Goal: Task Accomplishment & Management: Use online tool/utility

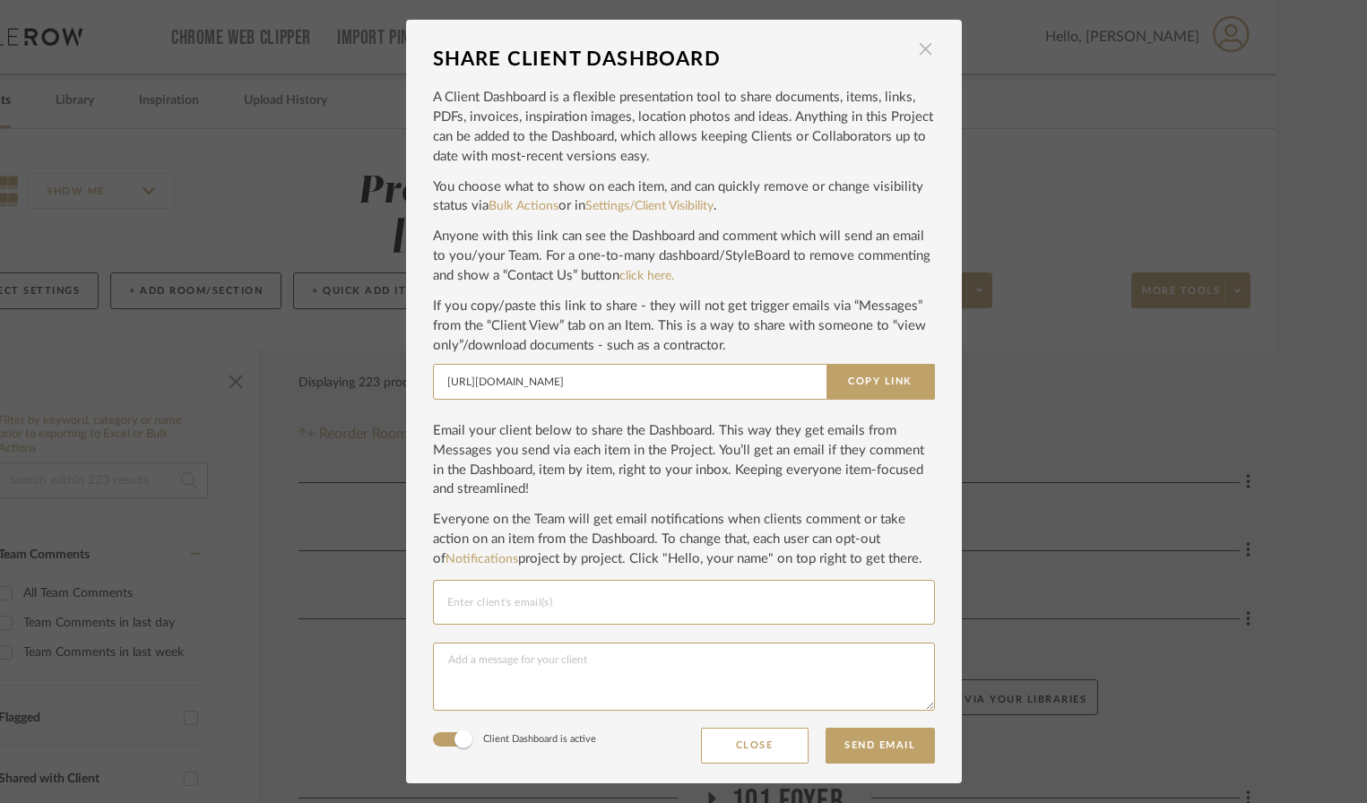
click at [918, 48] on span "button" at bounding box center [926, 49] width 36 height 36
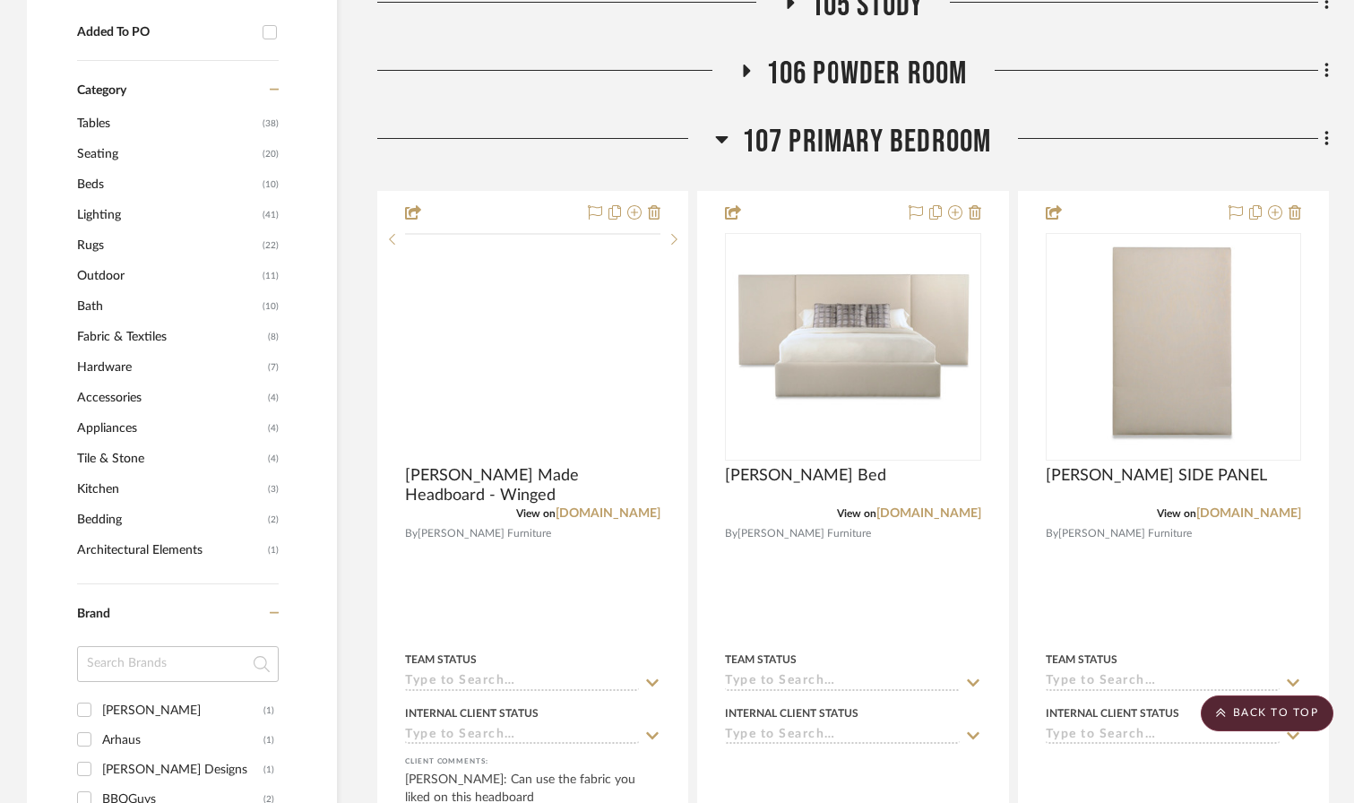
scroll to position [1079, 0]
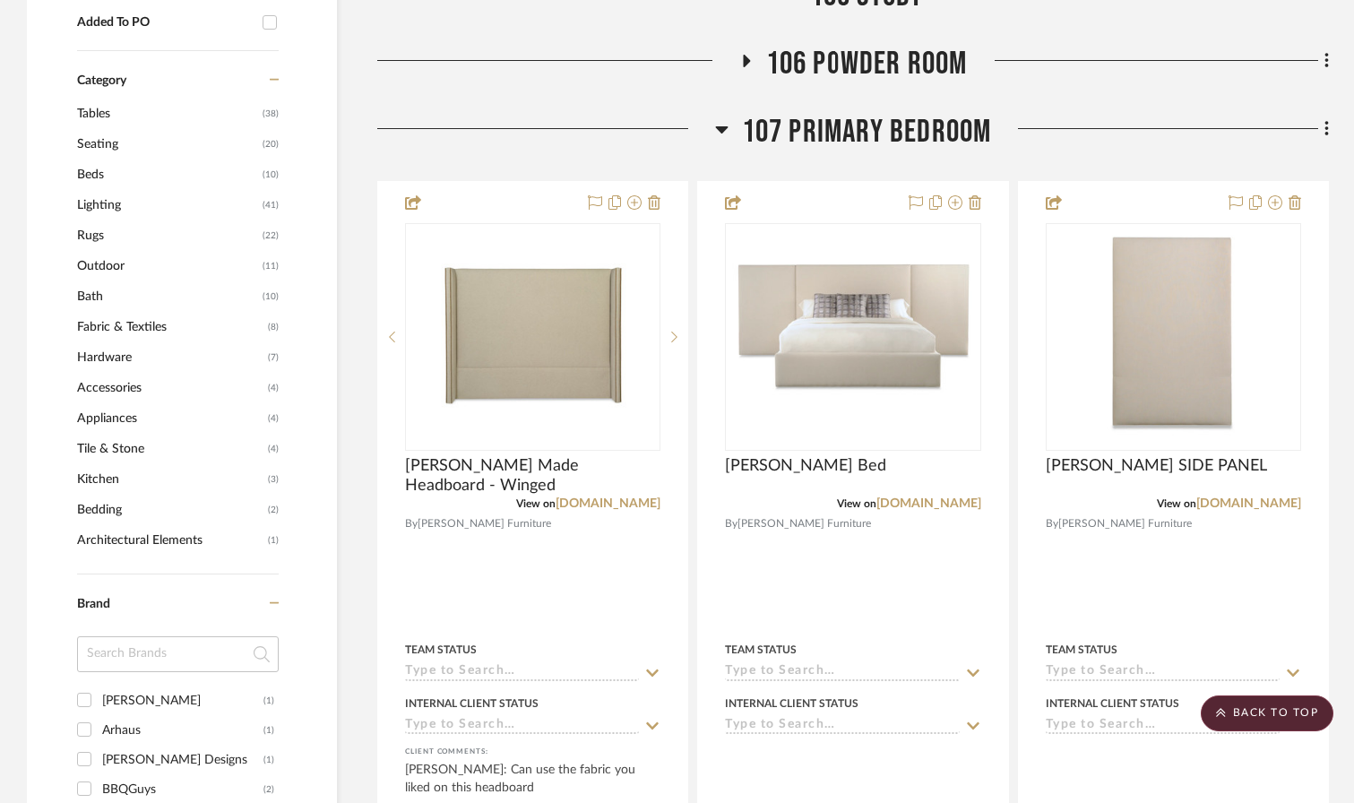
click at [722, 126] on icon at bounding box center [721, 129] width 13 height 7
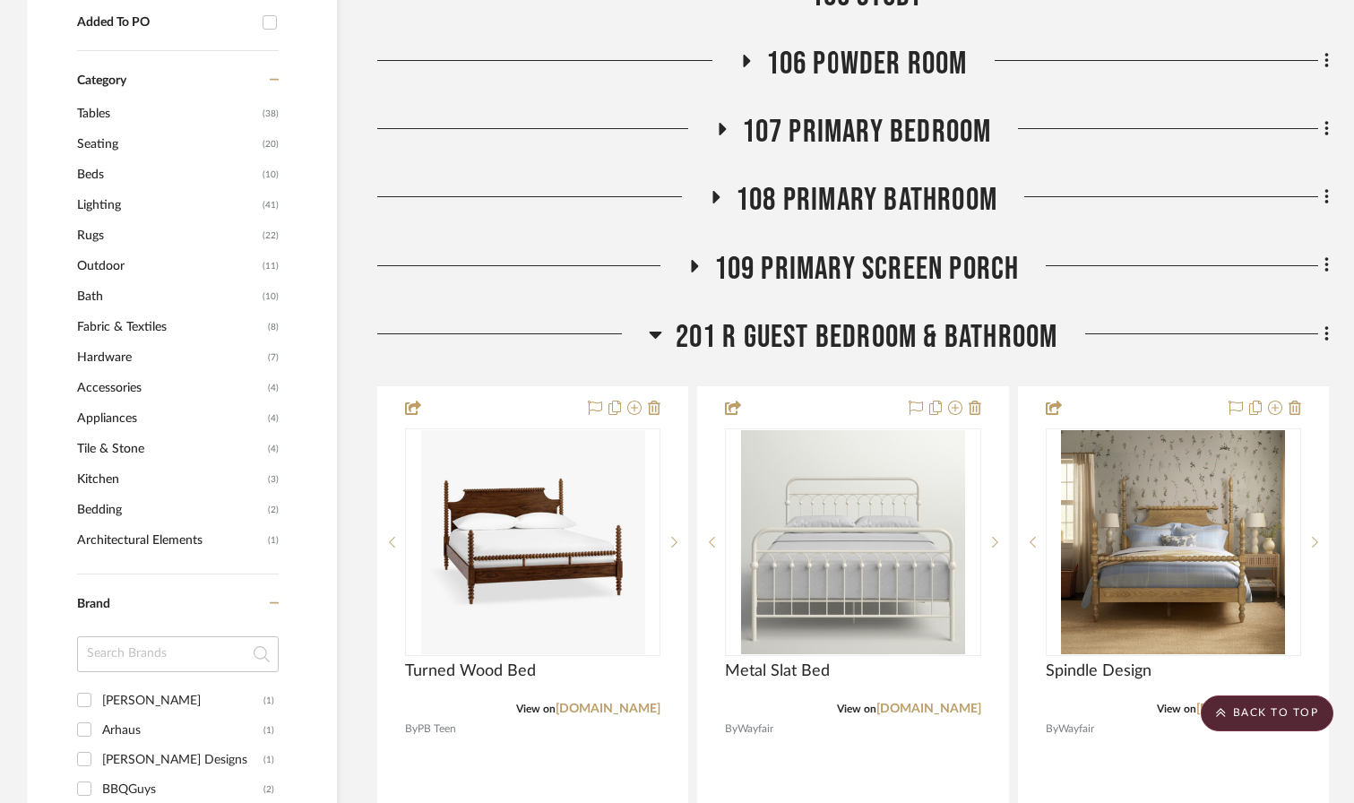
click at [652, 323] on icon at bounding box center [655, 334] width 13 height 22
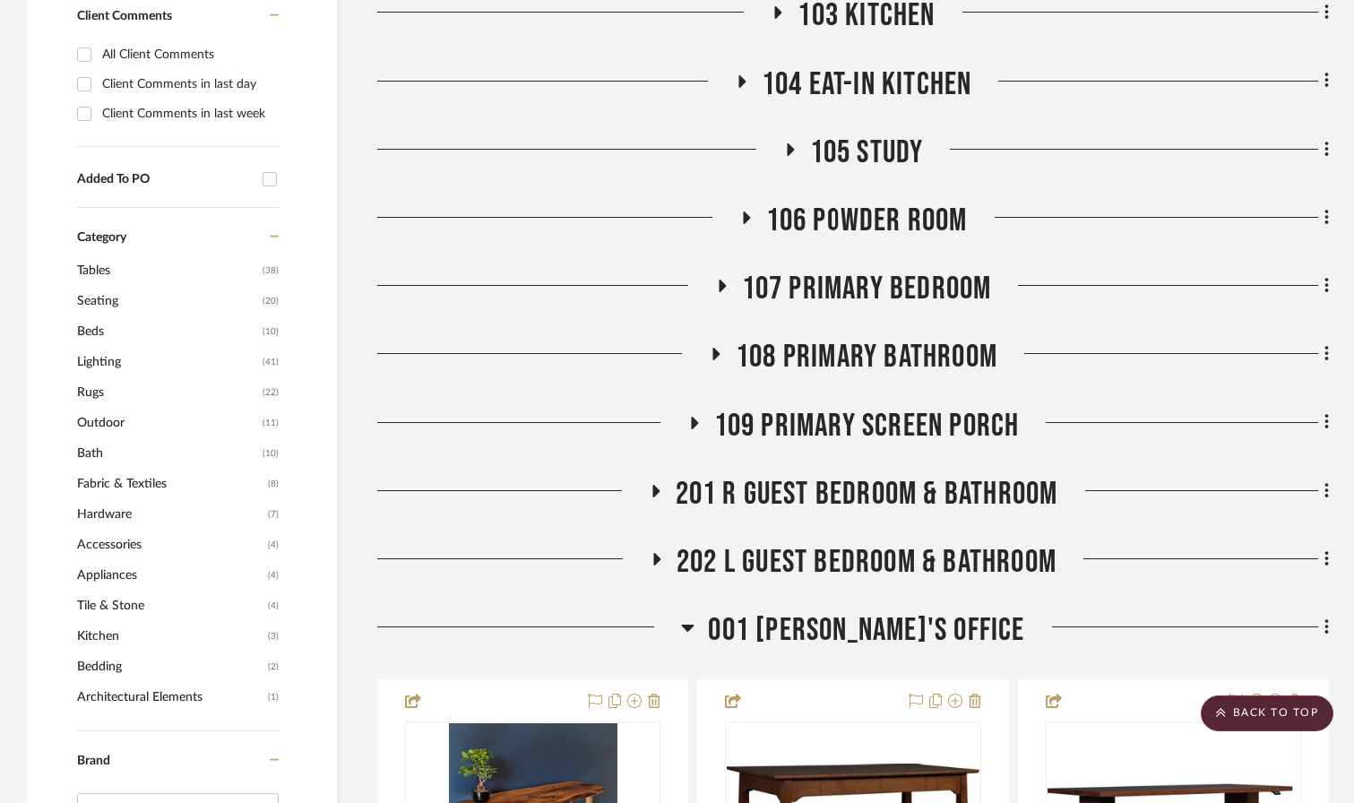
scroll to position [905, 0]
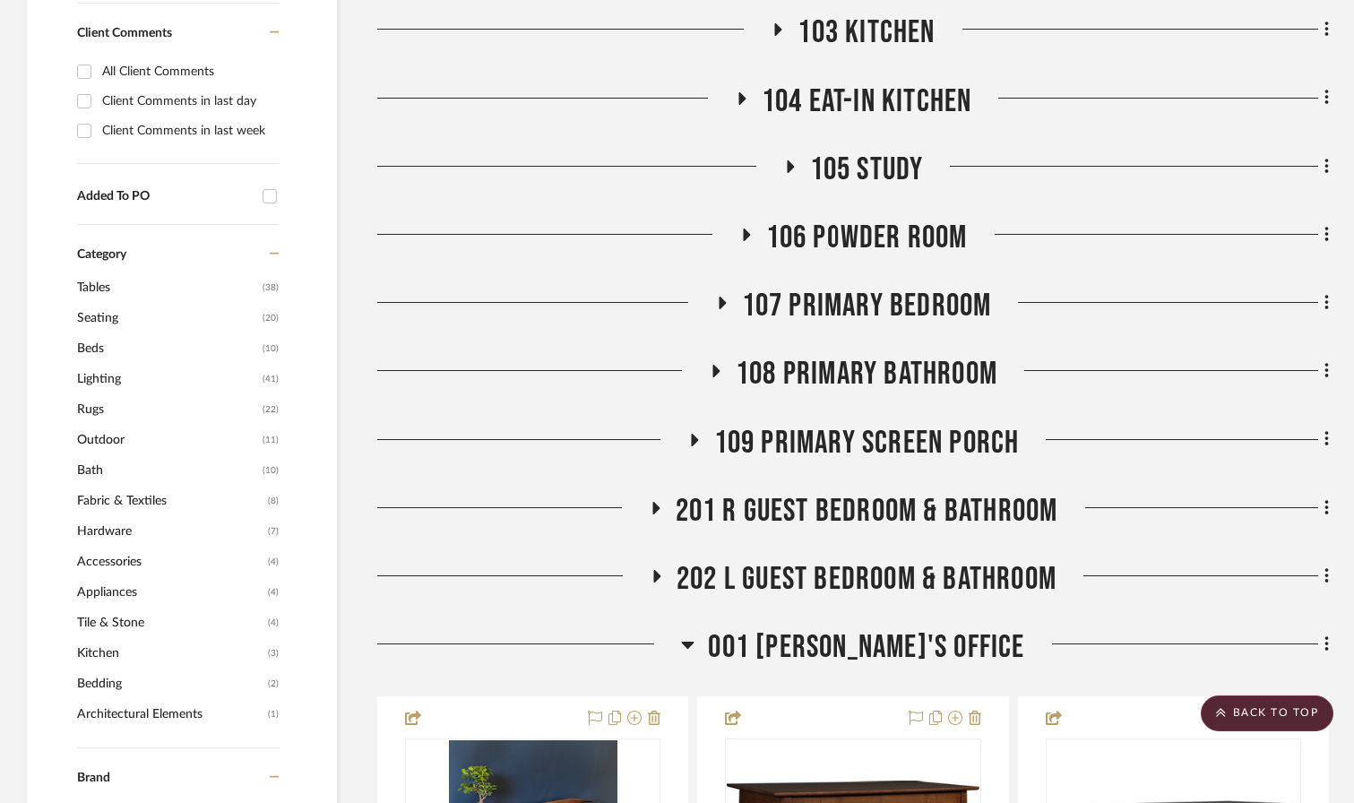
click at [854, 151] on span "105 Study" at bounding box center [867, 170] width 114 height 39
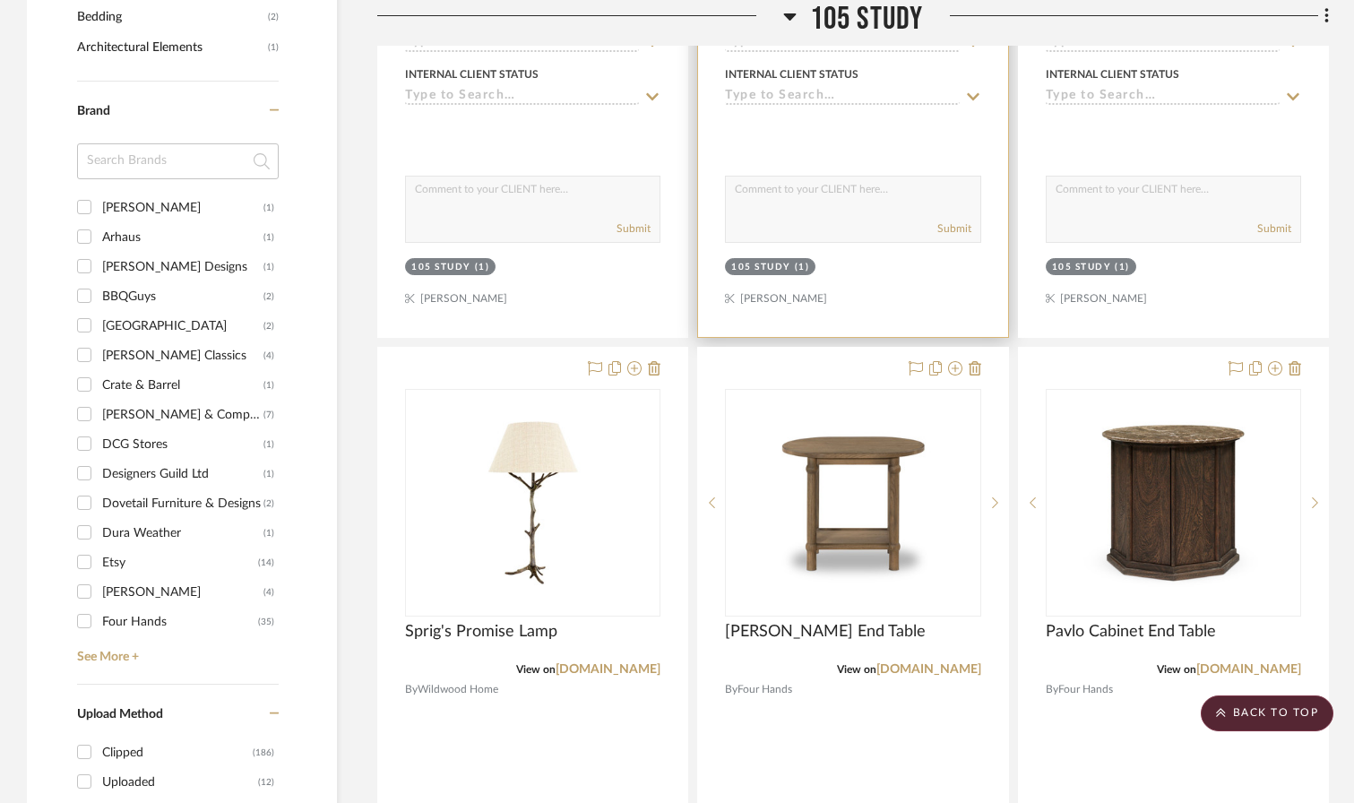
scroll to position [1589, 0]
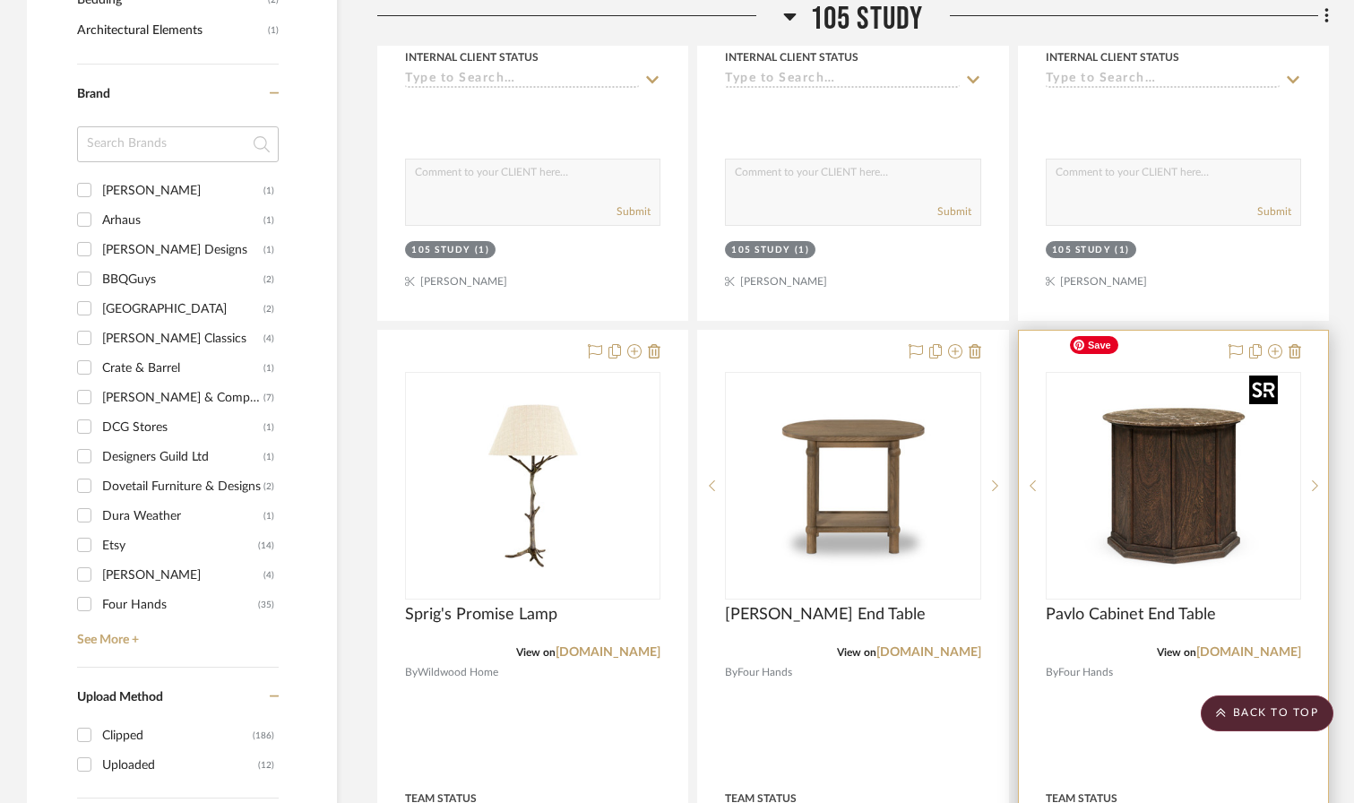
click at [0, 0] on img at bounding box center [0, 0] width 0 height 0
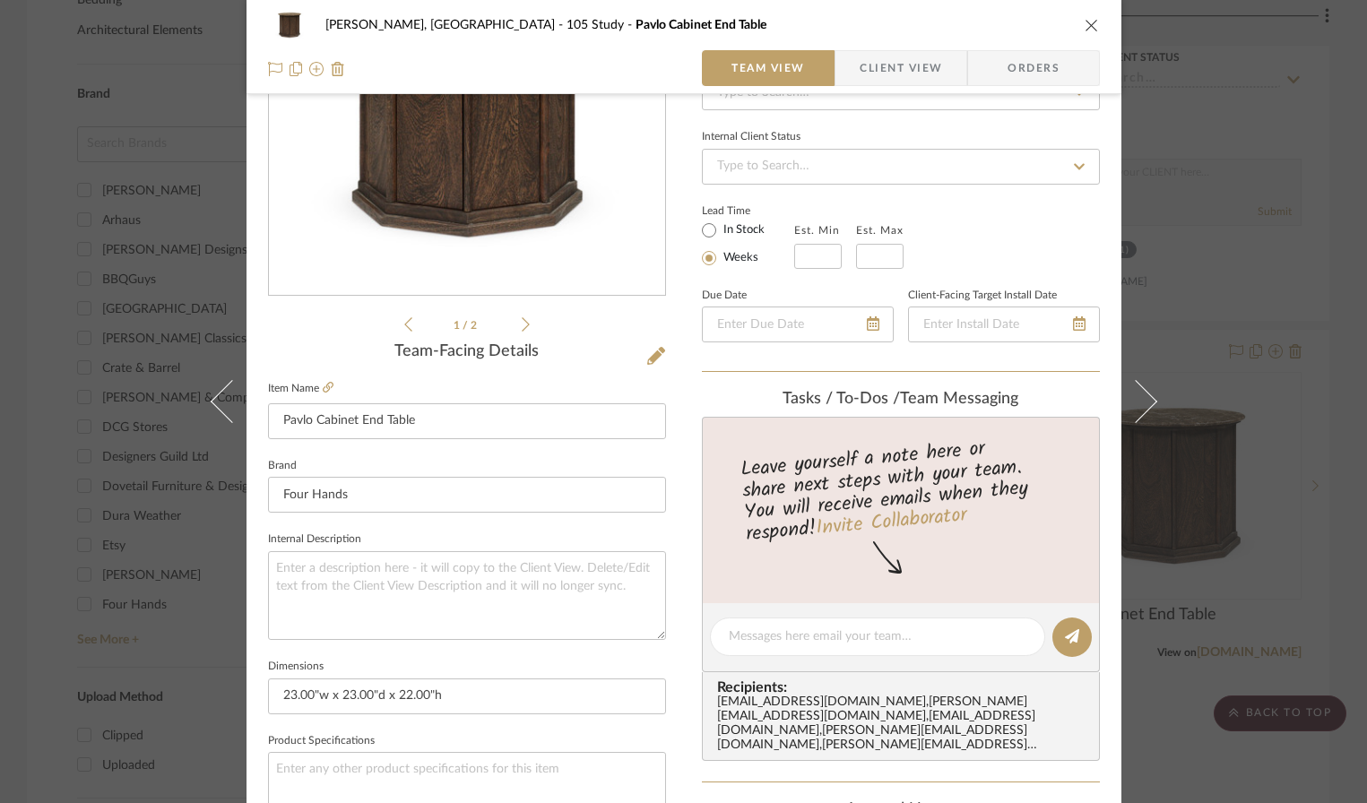
scroll to position [862, 0]
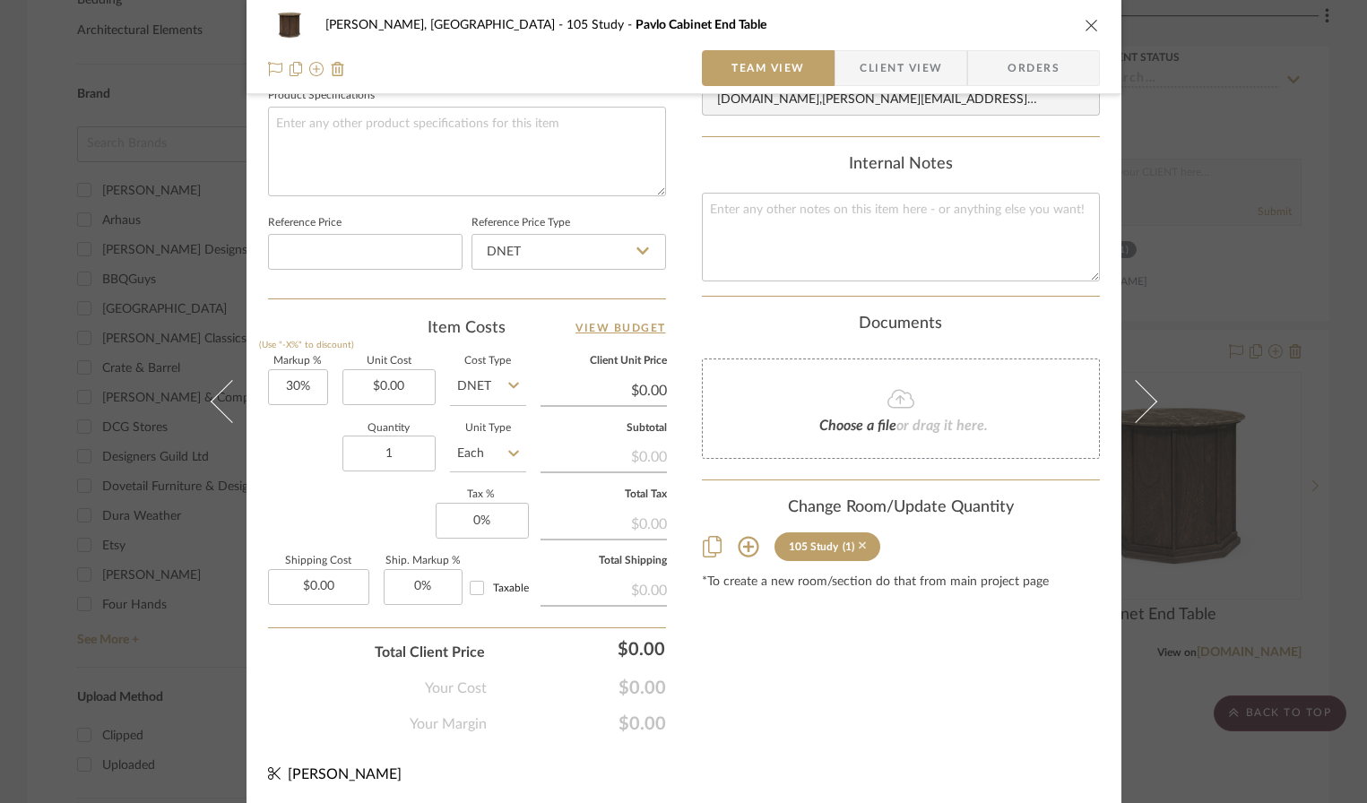
click at [858, 539] on icon at bounding box center [862, 545] width 8 height 13
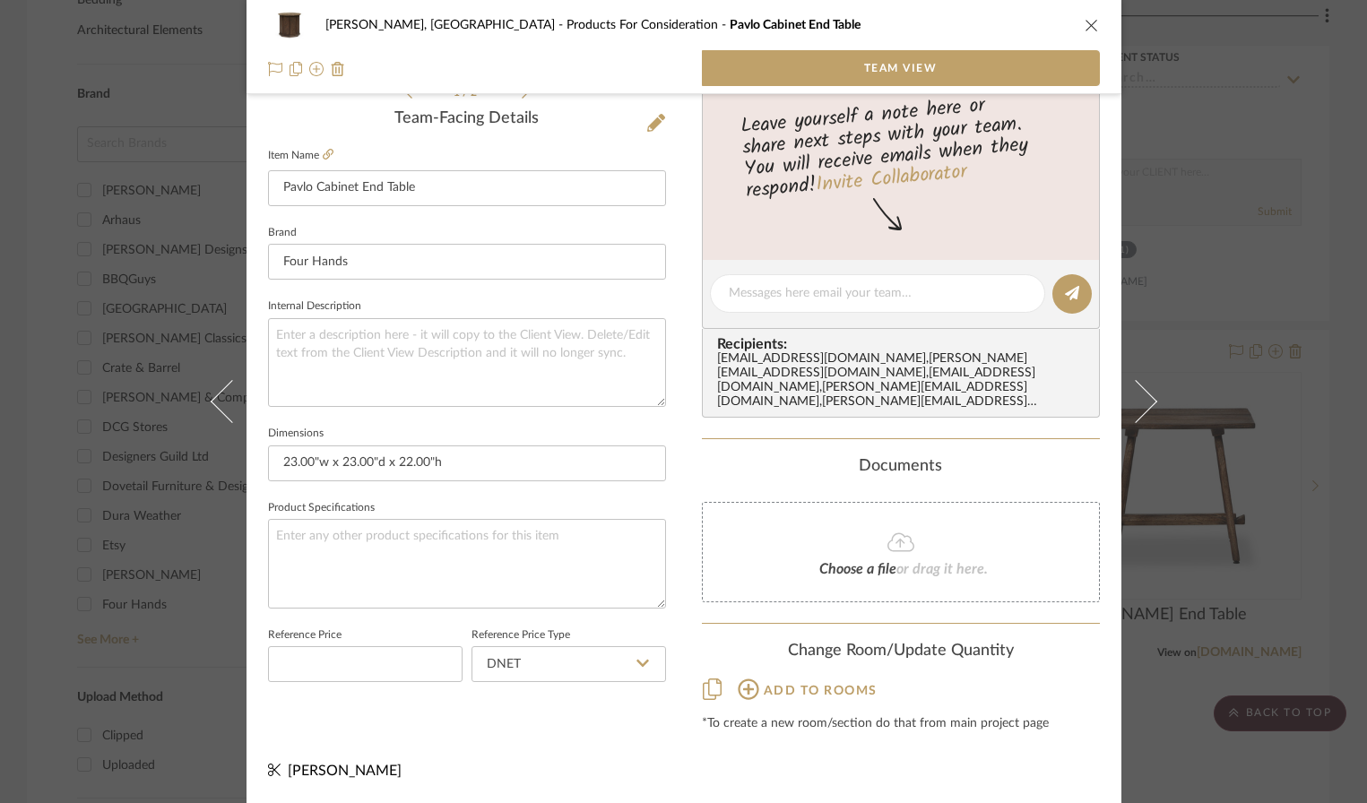
scroll to position [435, 0]
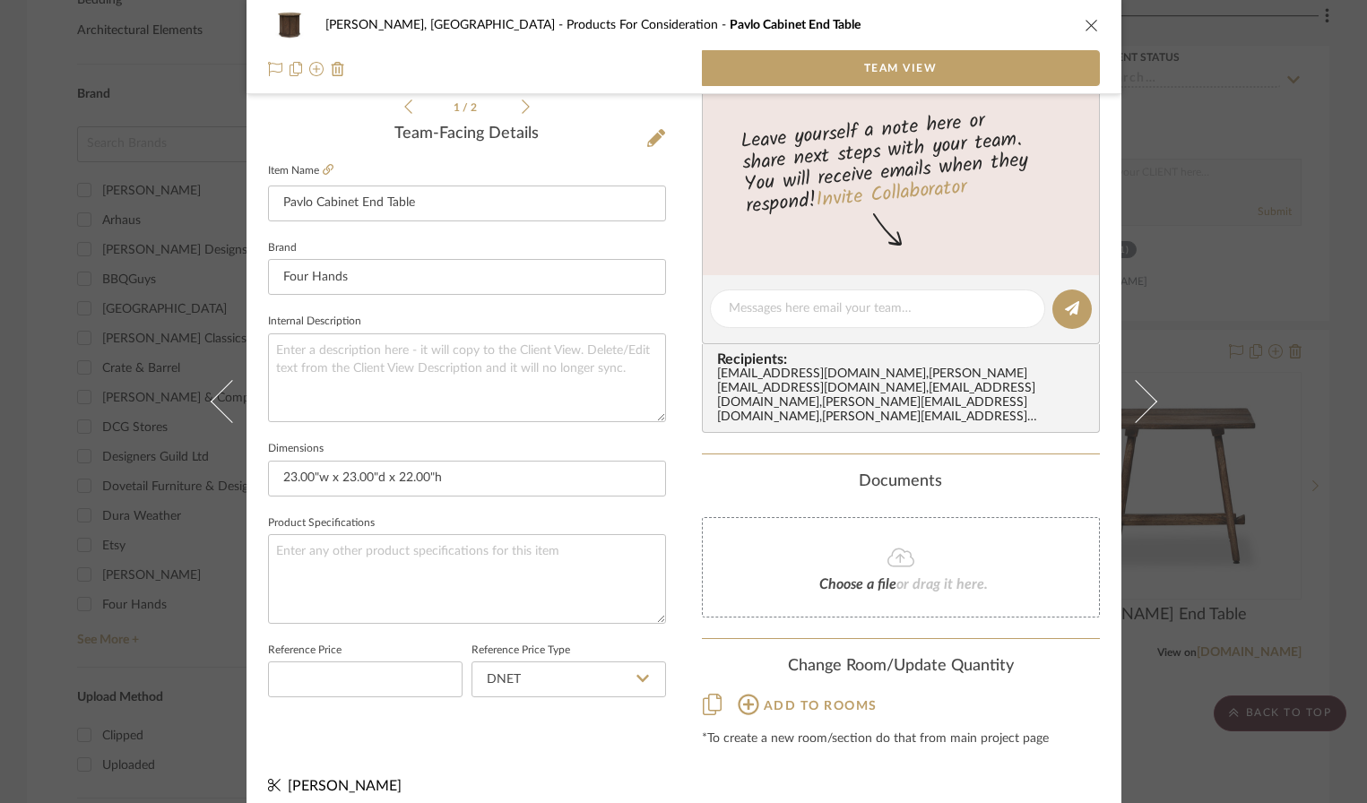
click at [1085, 22] on icon "close" at bounding box center [1091, 25] width 14 height 14
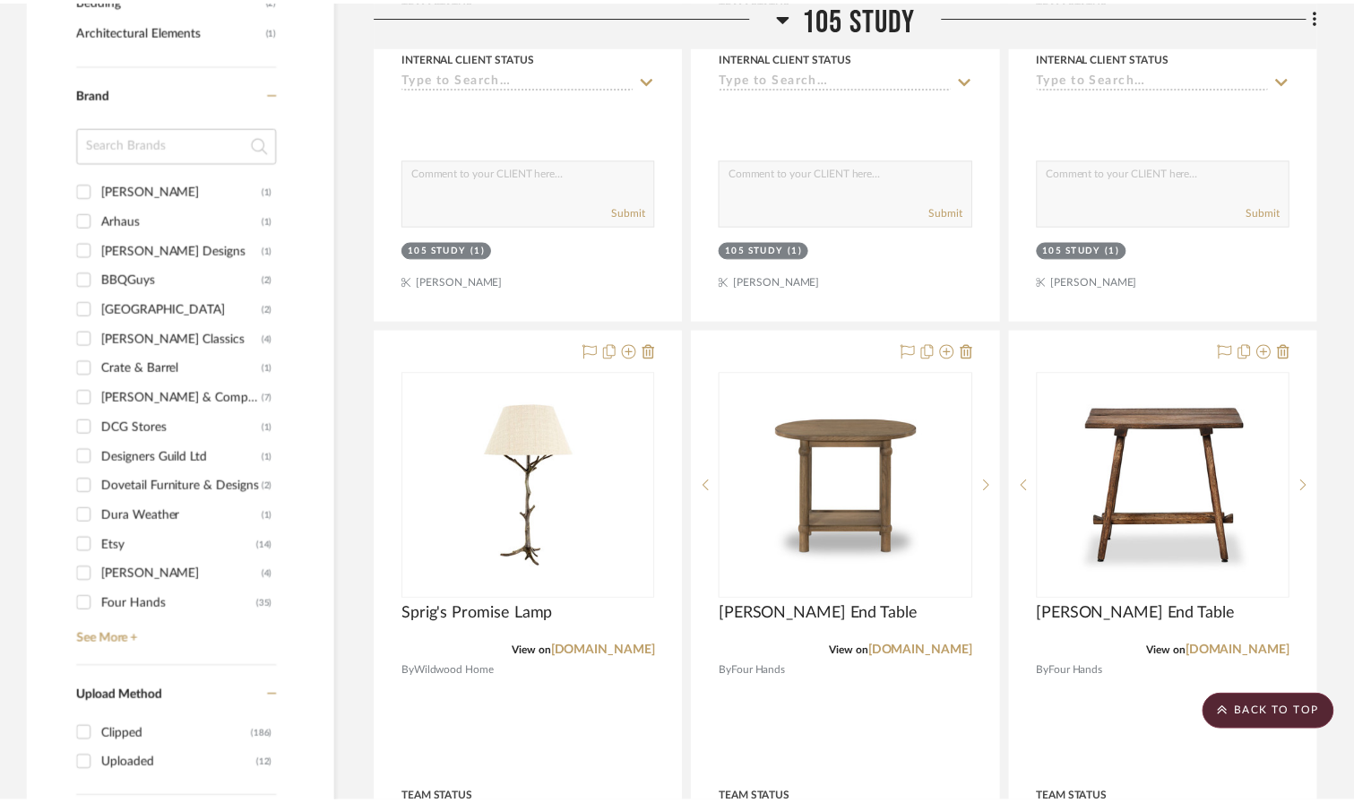
scroll to position [1589, 0]
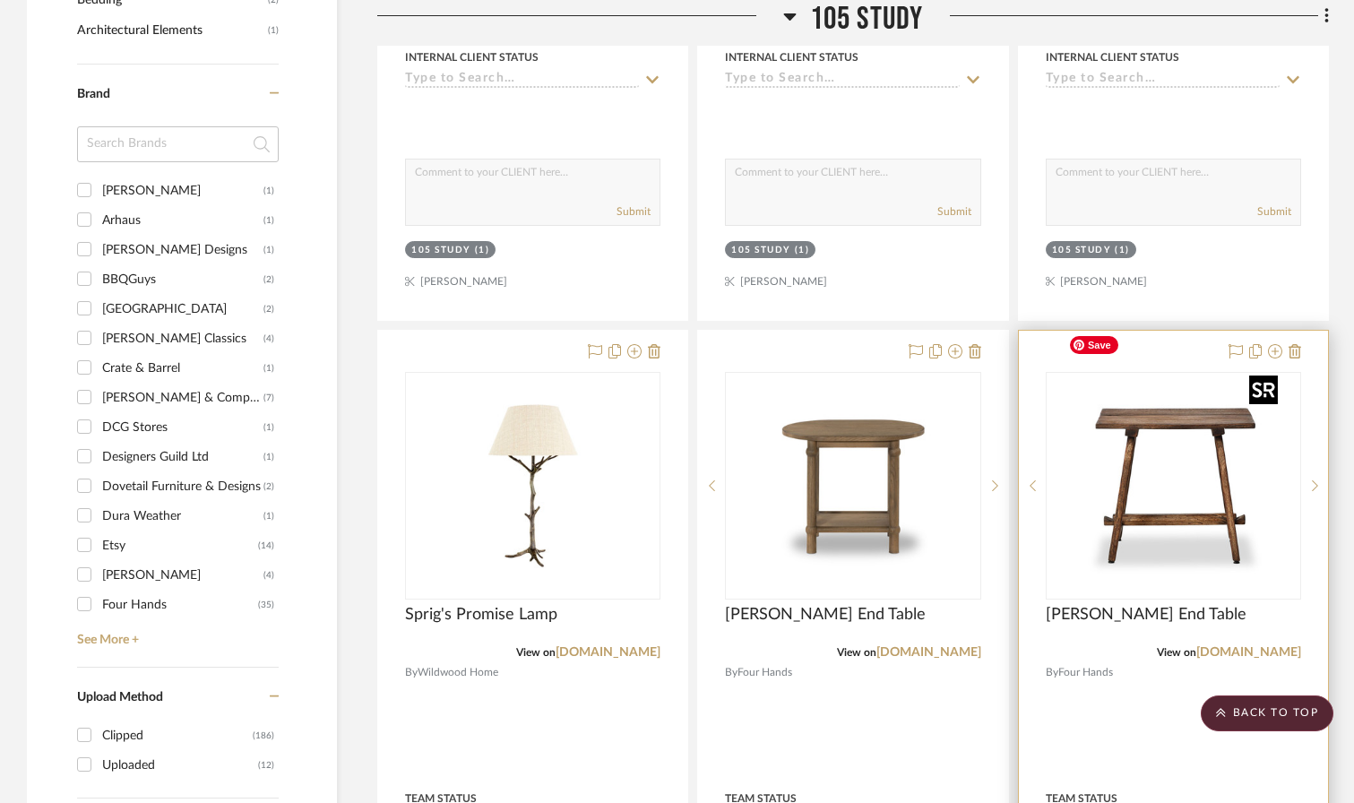
click at [1195, 461] on img "0" at bounding box center [1173, 486] width 224 height 224
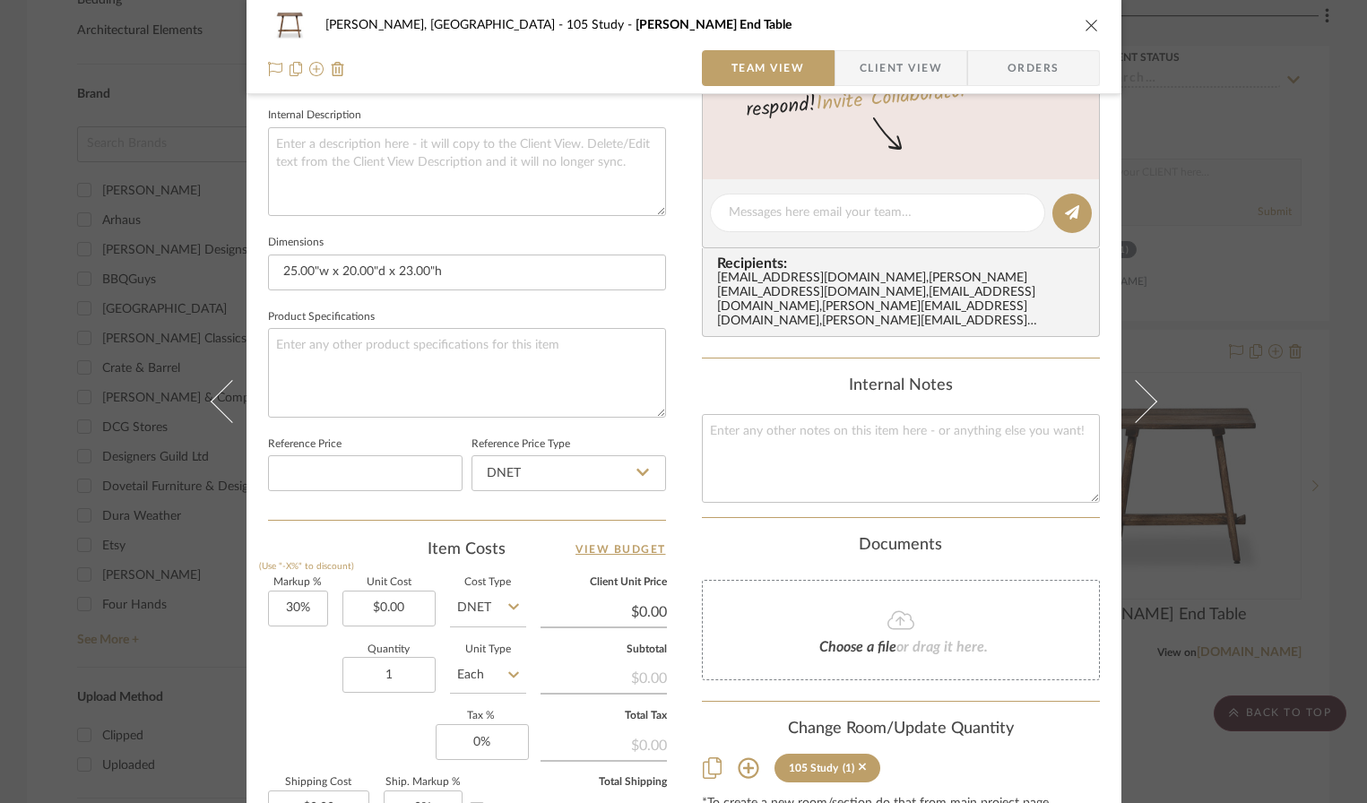
scroll to position [780, 0]
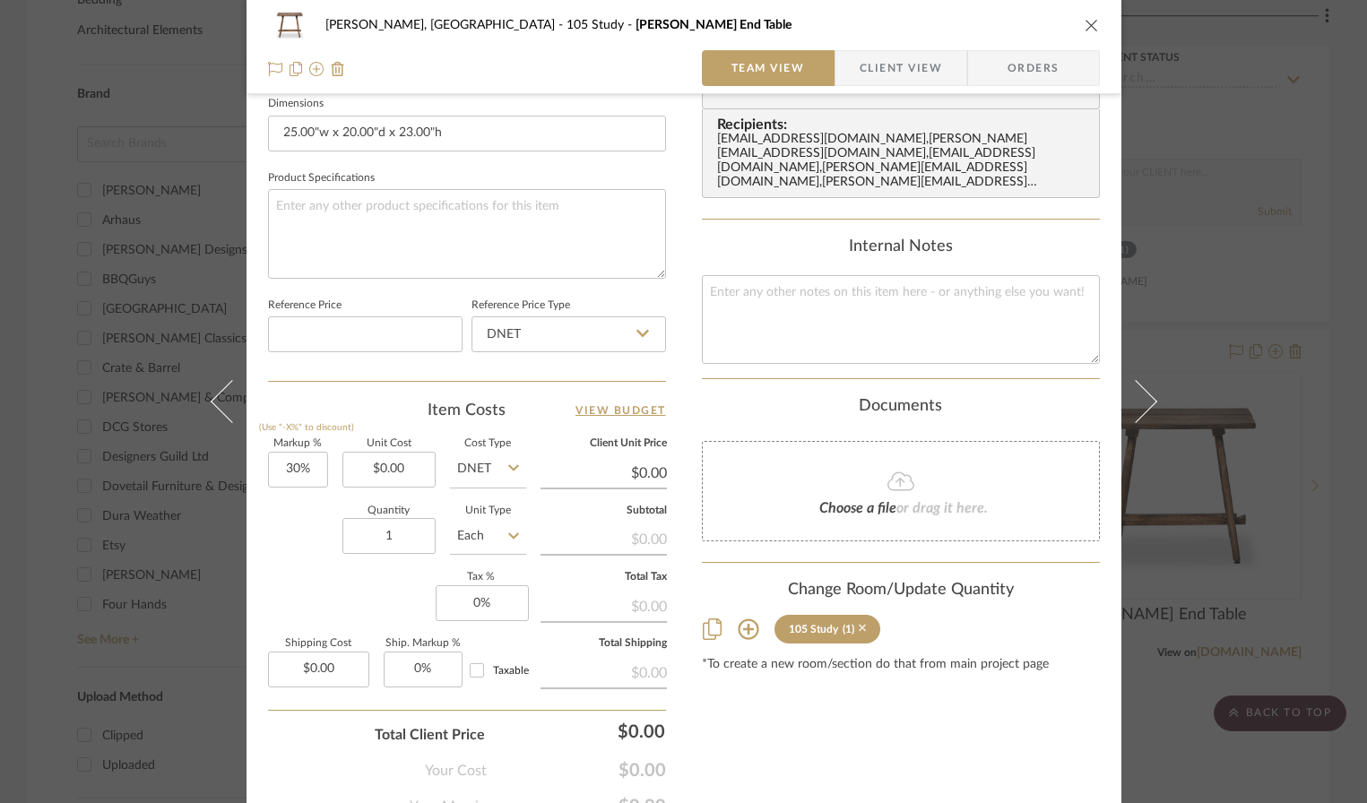
click at [858, 625] on icon at bounding box center [862, 629] width 8 height 8
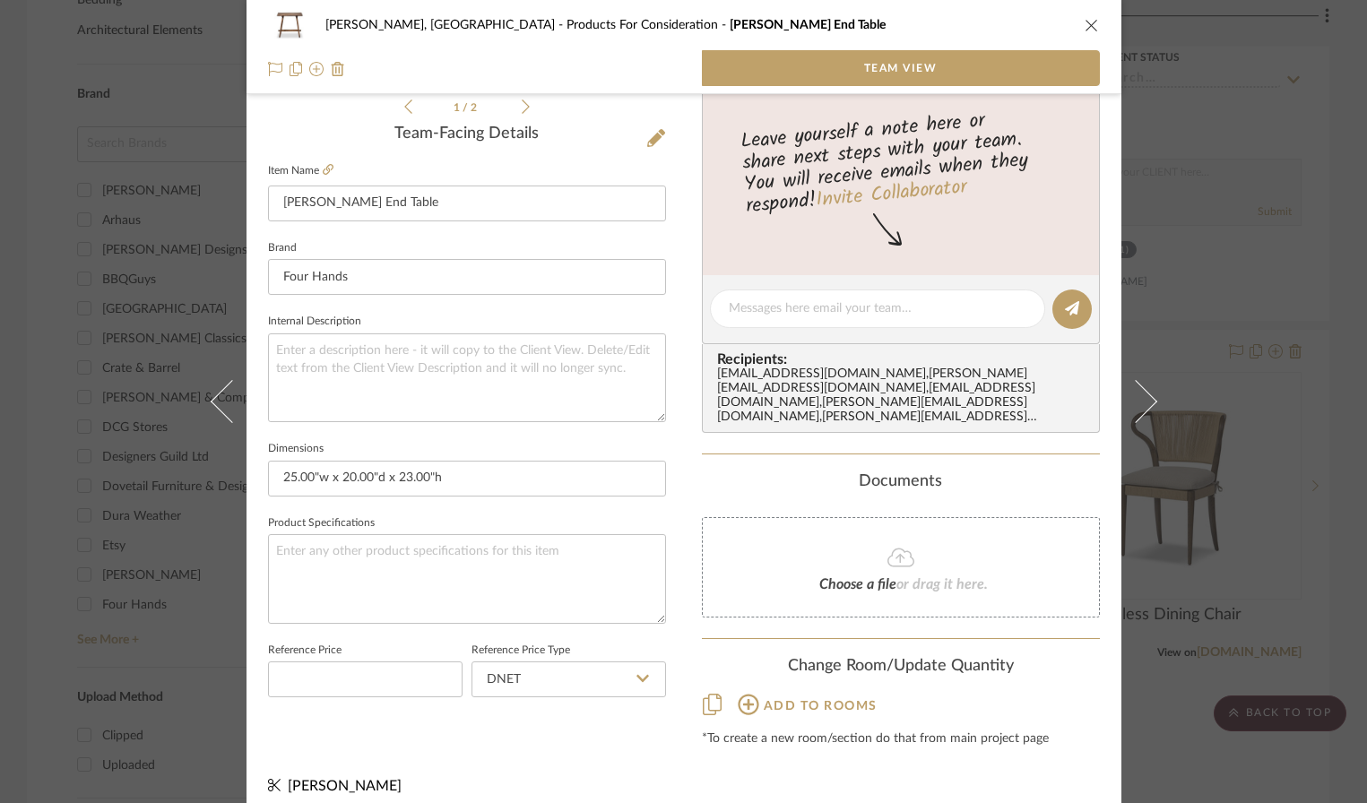
click at [1084, 25] on icon "close" at bounding box center [1091, 25] width 14 height 14
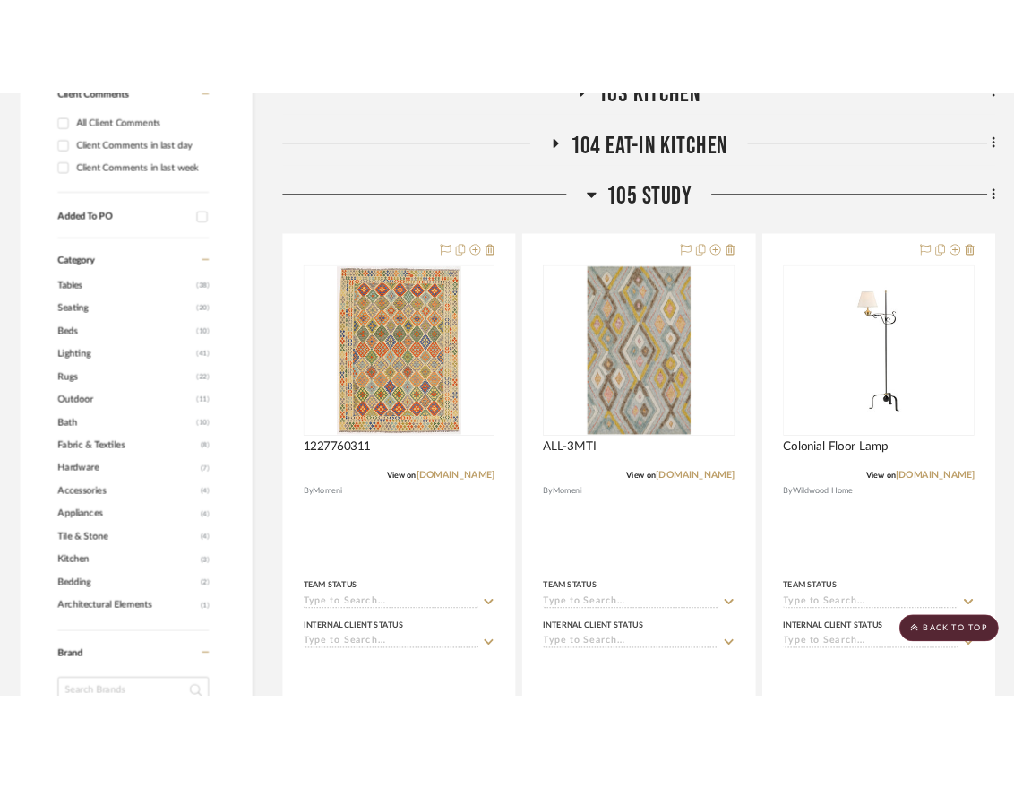
scroll to position [928, 0]
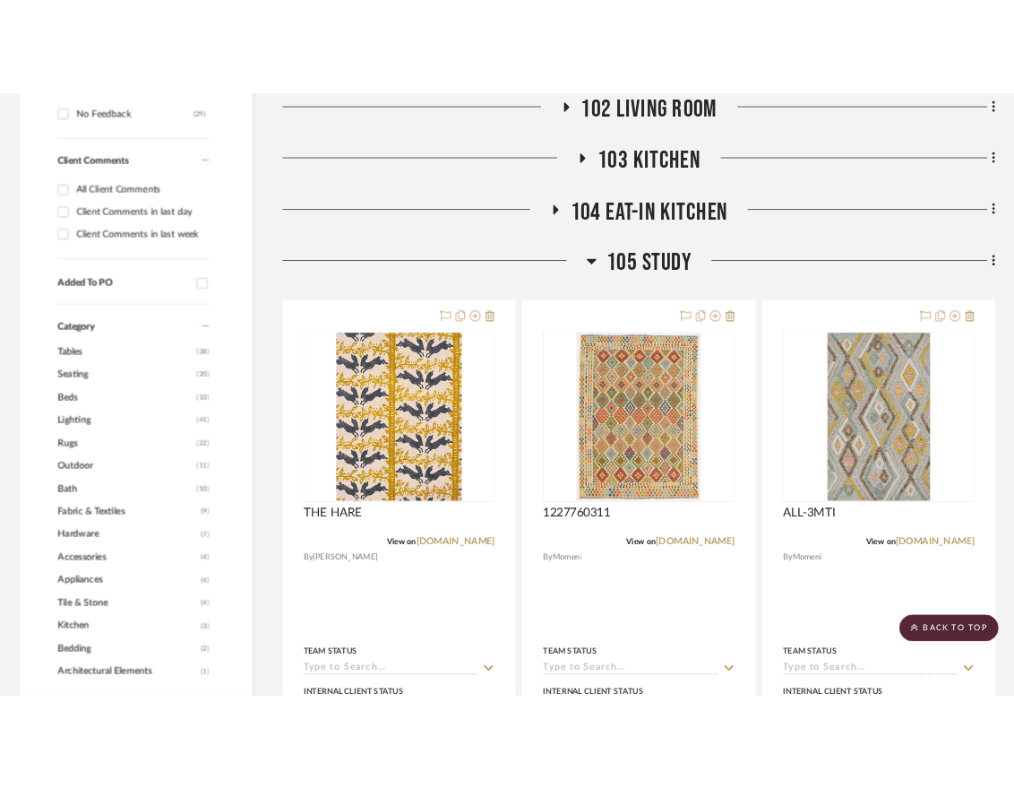
scroll to position [851, 0]
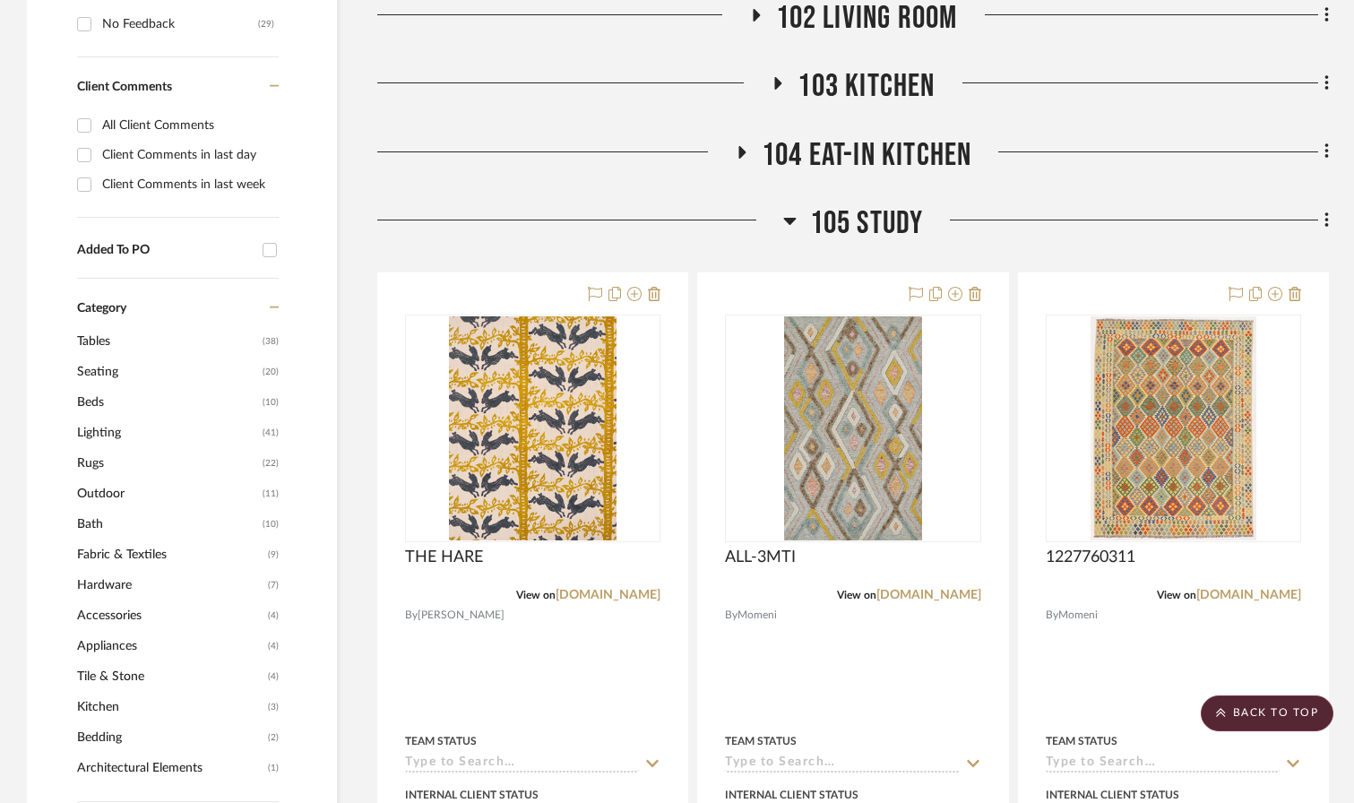
drag, startPoint x: 1192, startPoint y: 403, endPoint x: 1163, endPoint y: 9, distance: 395.3
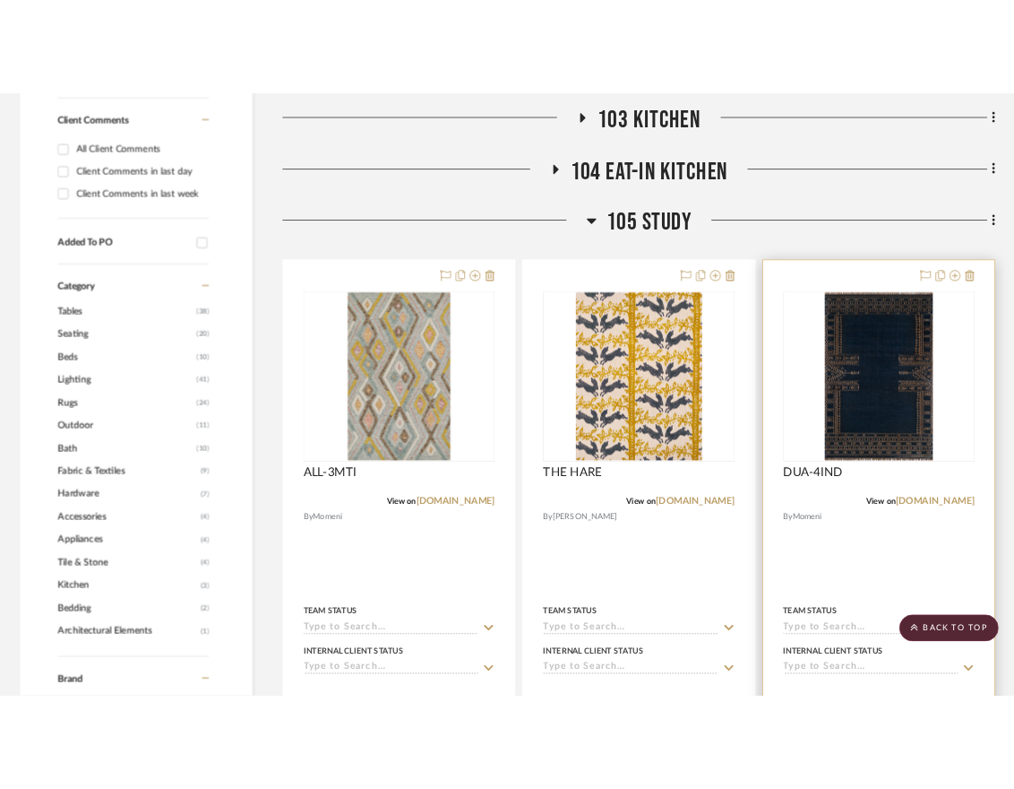
scroll to position [880, 0]
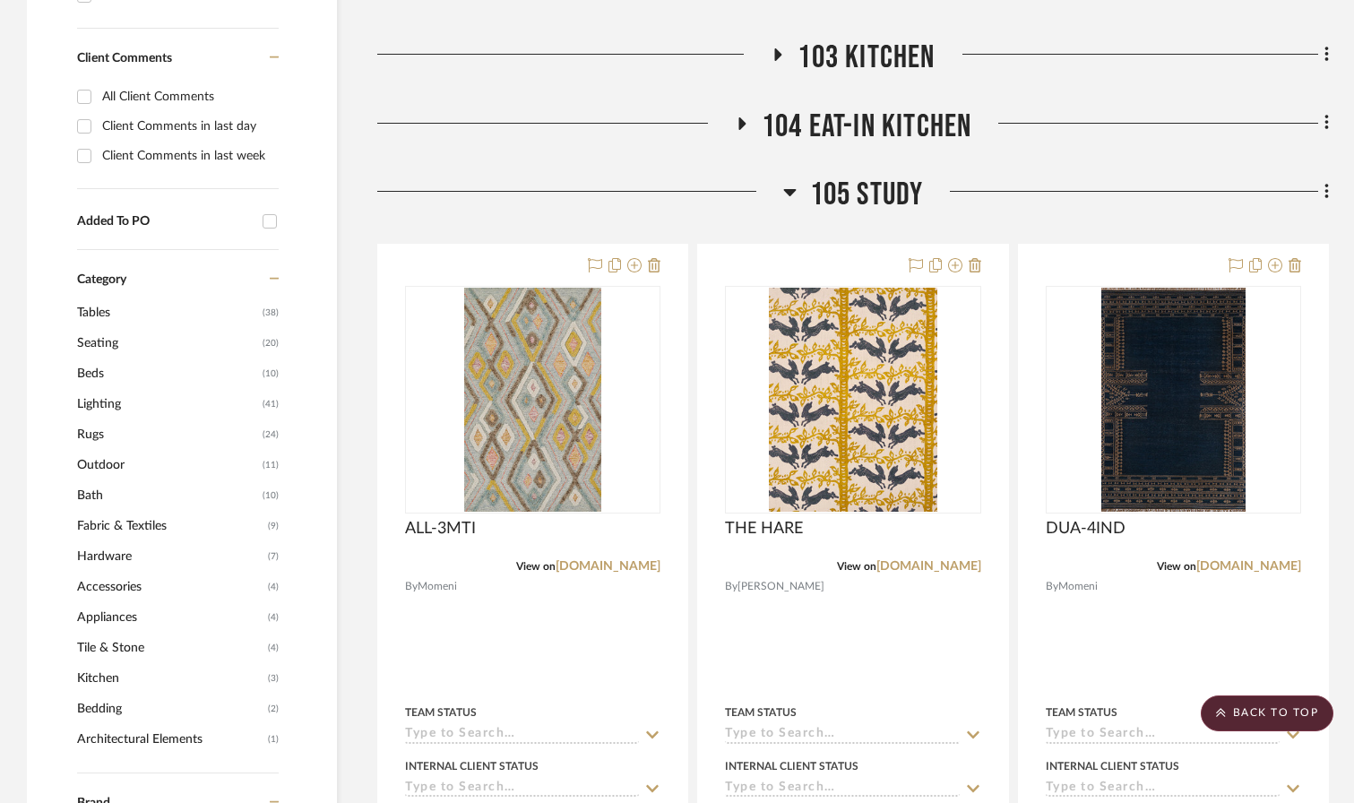
drag, startPoint x: 1170, startPoint y: 277, endPoint x: 453, endPoint y: 18, distance: 763.1
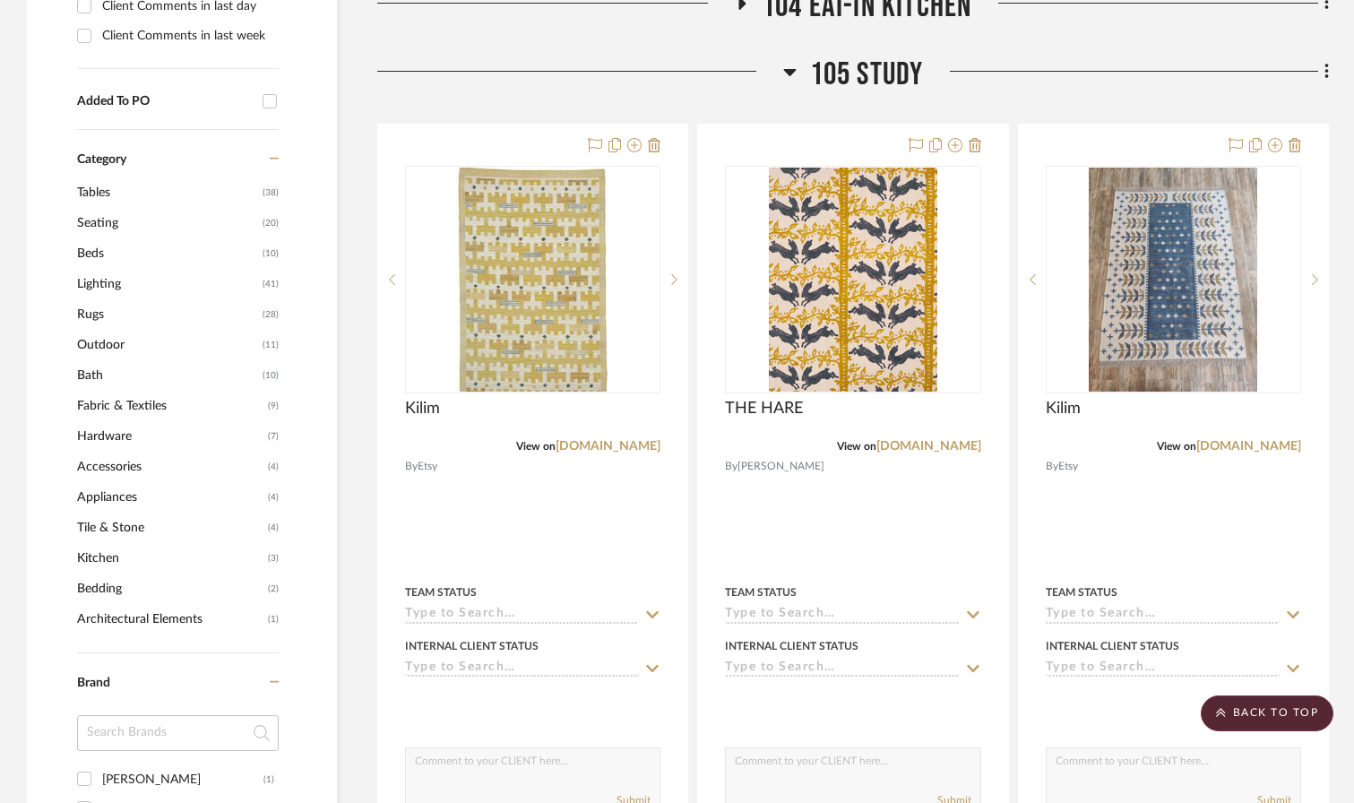
scroll to position [888, 0]
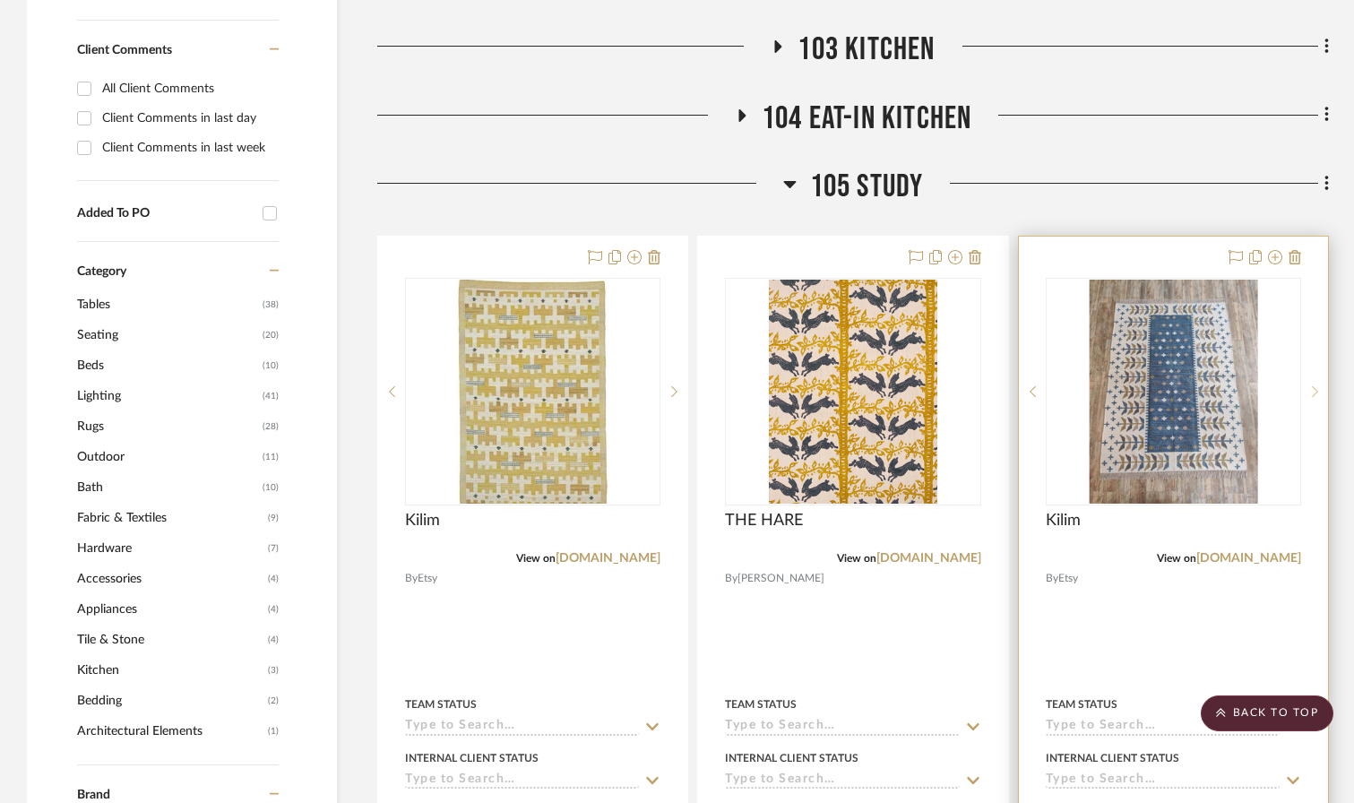
click at [1026, 385] on sr-next-btn at bounding box center [1314, 391] width 27 height 13
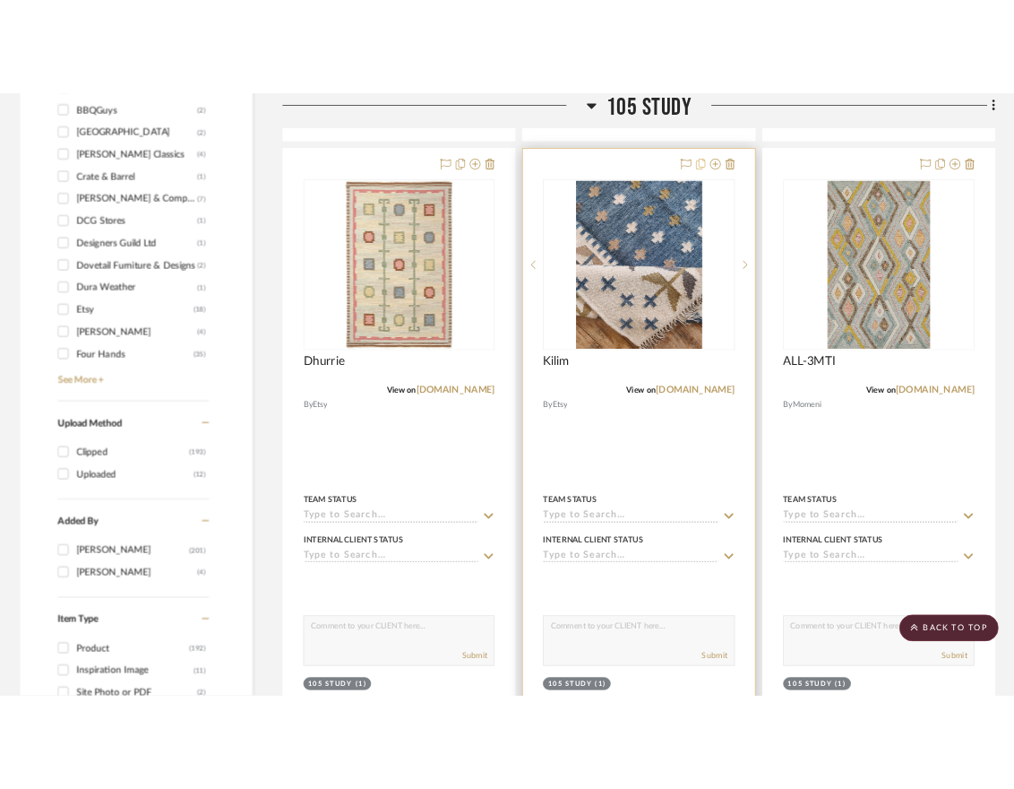
scroll to position [1281, 0]
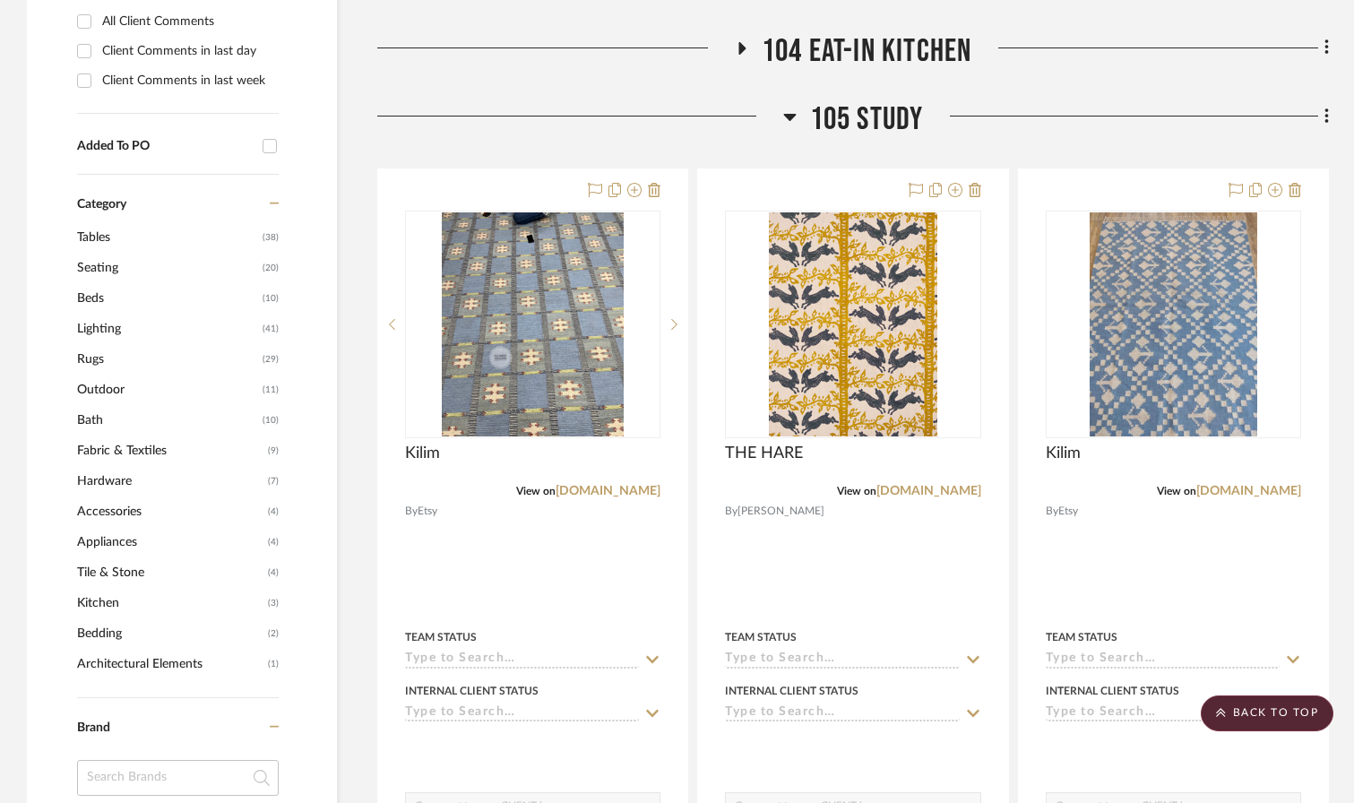
scroll to position [954, 0]
click at [1026, 108] on icon at bounding box center [1326, 118] width 5 height 20
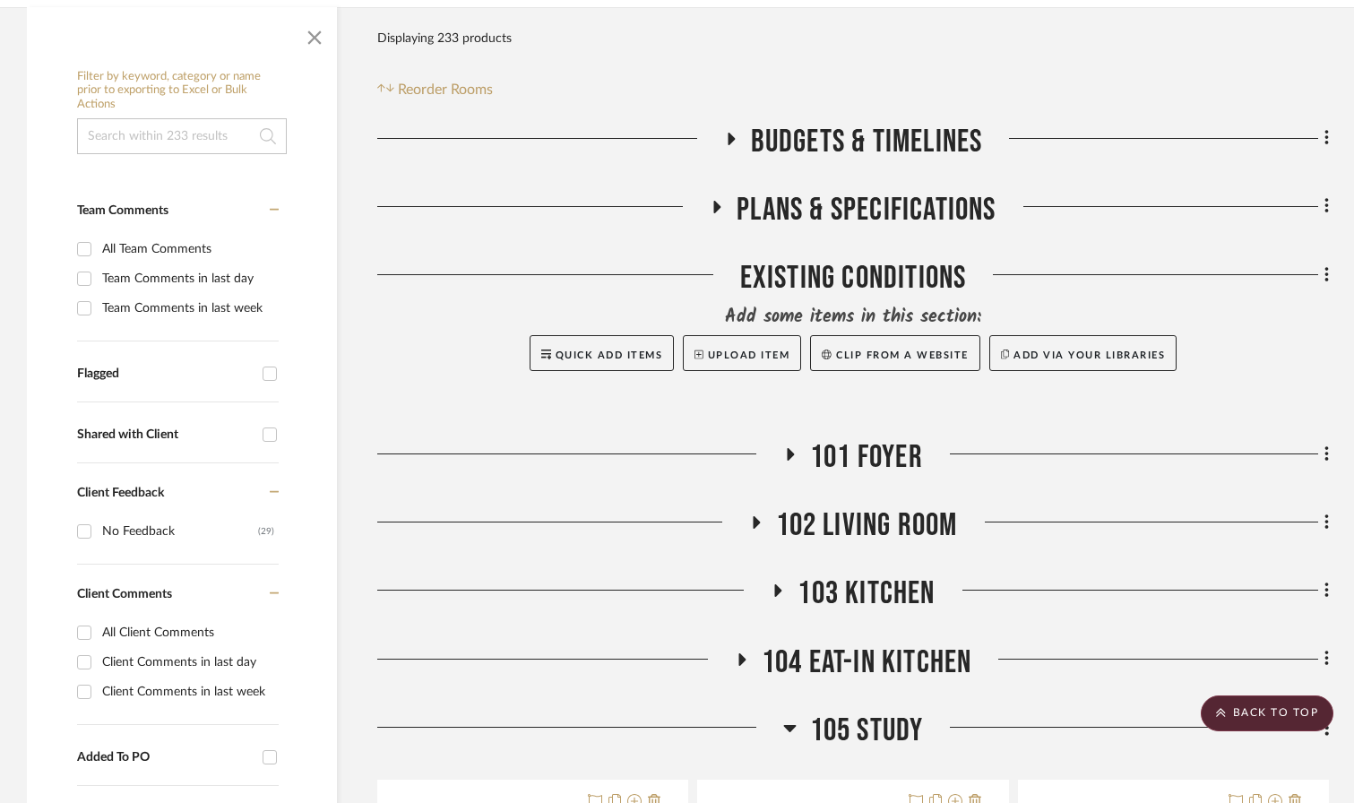
scroll to position [0, 0]
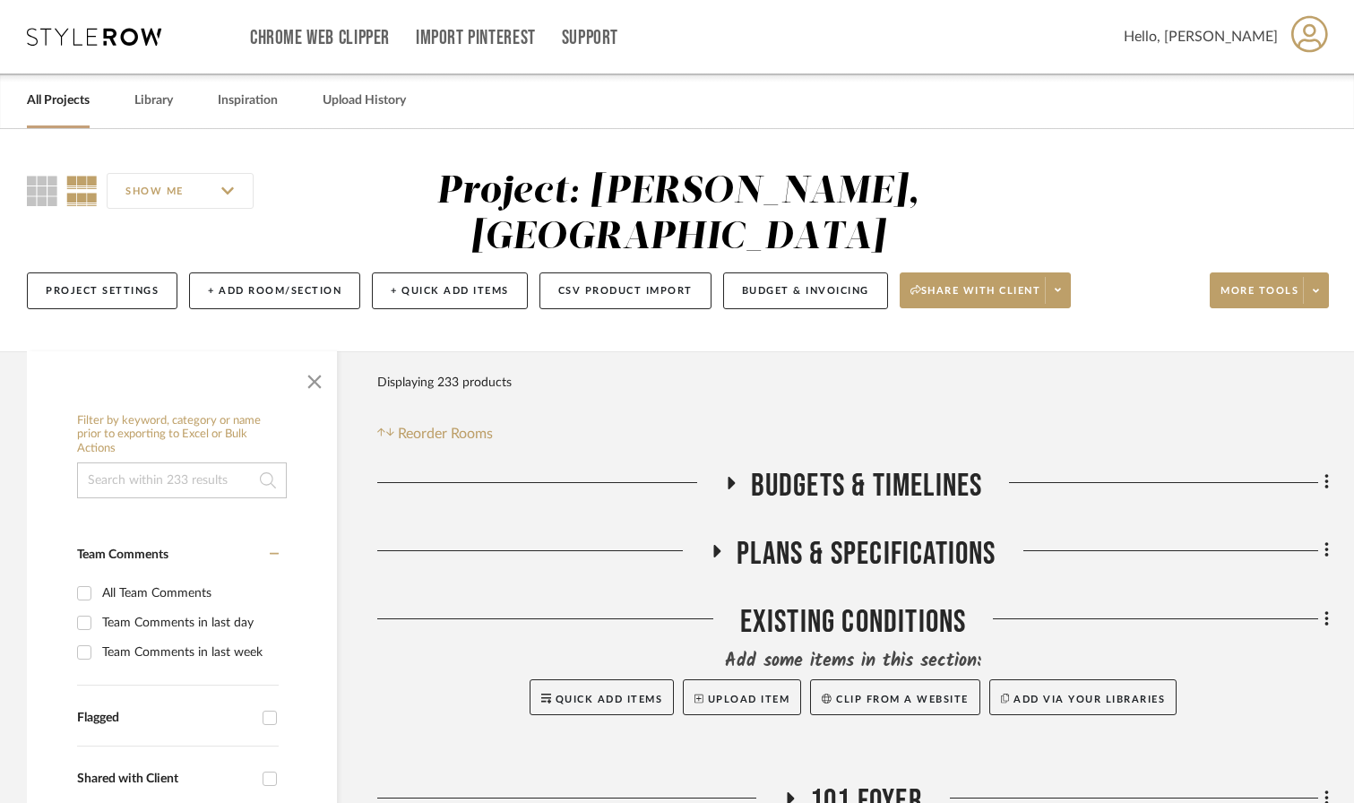
click at [1026, 253] on div at bounding box center [677, 401] width 1354 height 803
click at [1026, 284] on span "More tools" at bounding box center [1259, 297] width 78 height 27
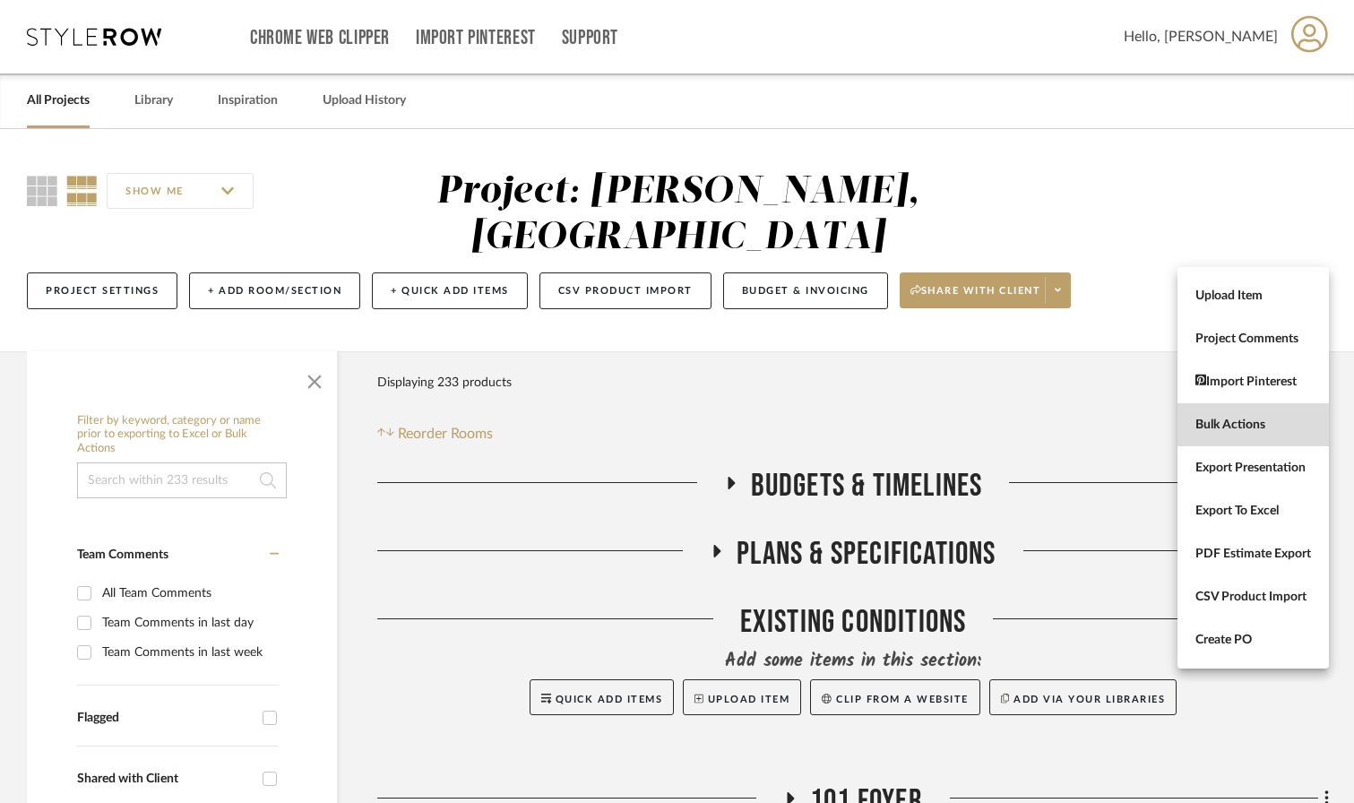
click at [1026, 424] on span "Bulk Actions" at bounding box center [1253, 425] width 116 height 15
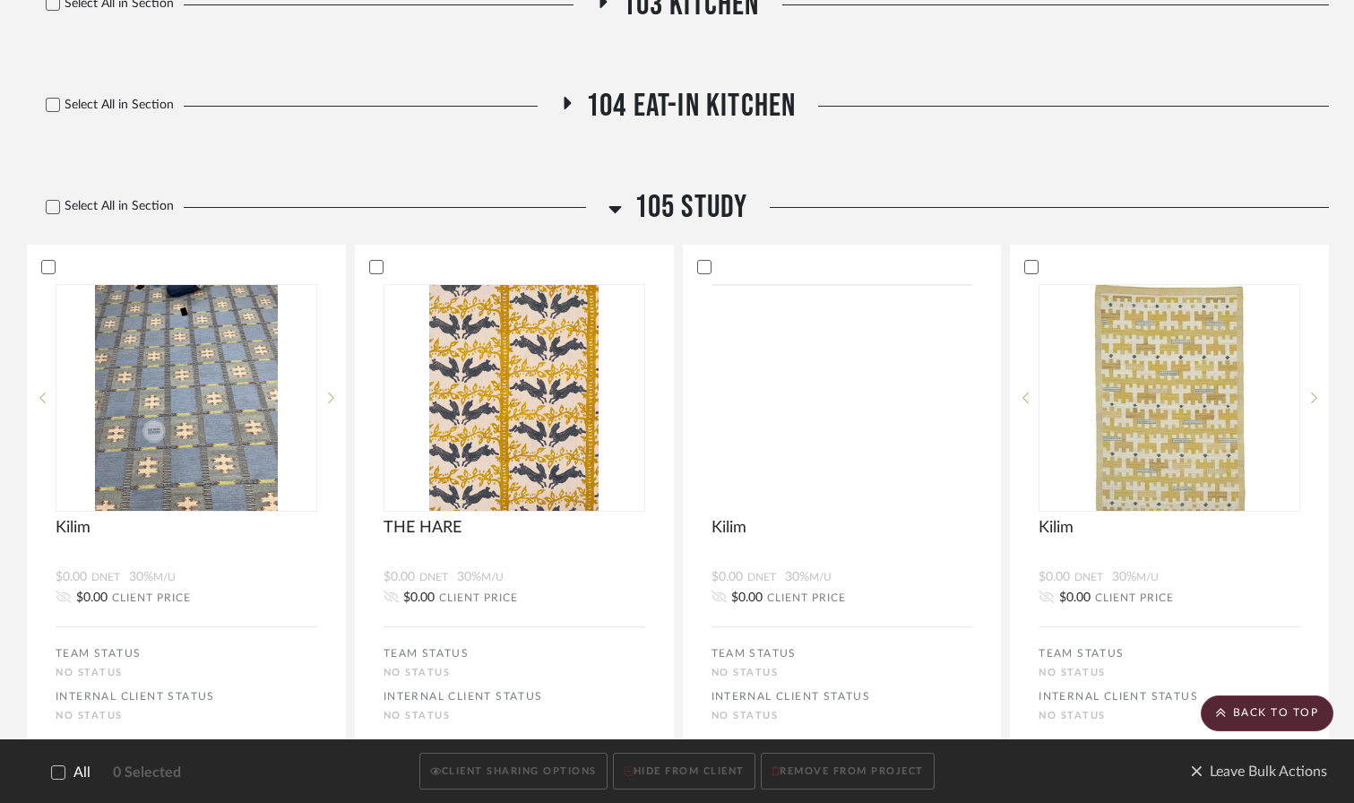
scroll to position [807, 0]
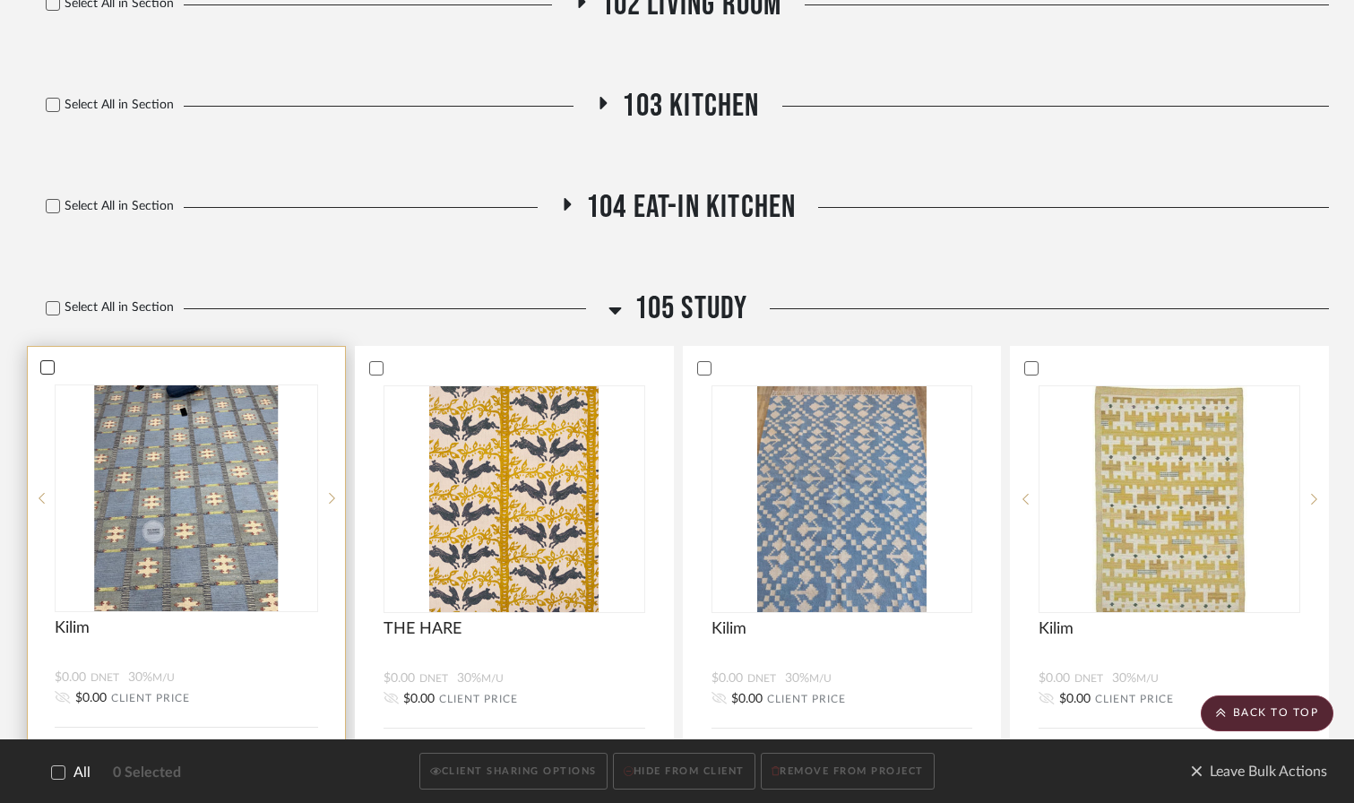
click at [52, 361] on icon at bounding box center [47, 367] width 13 height 13
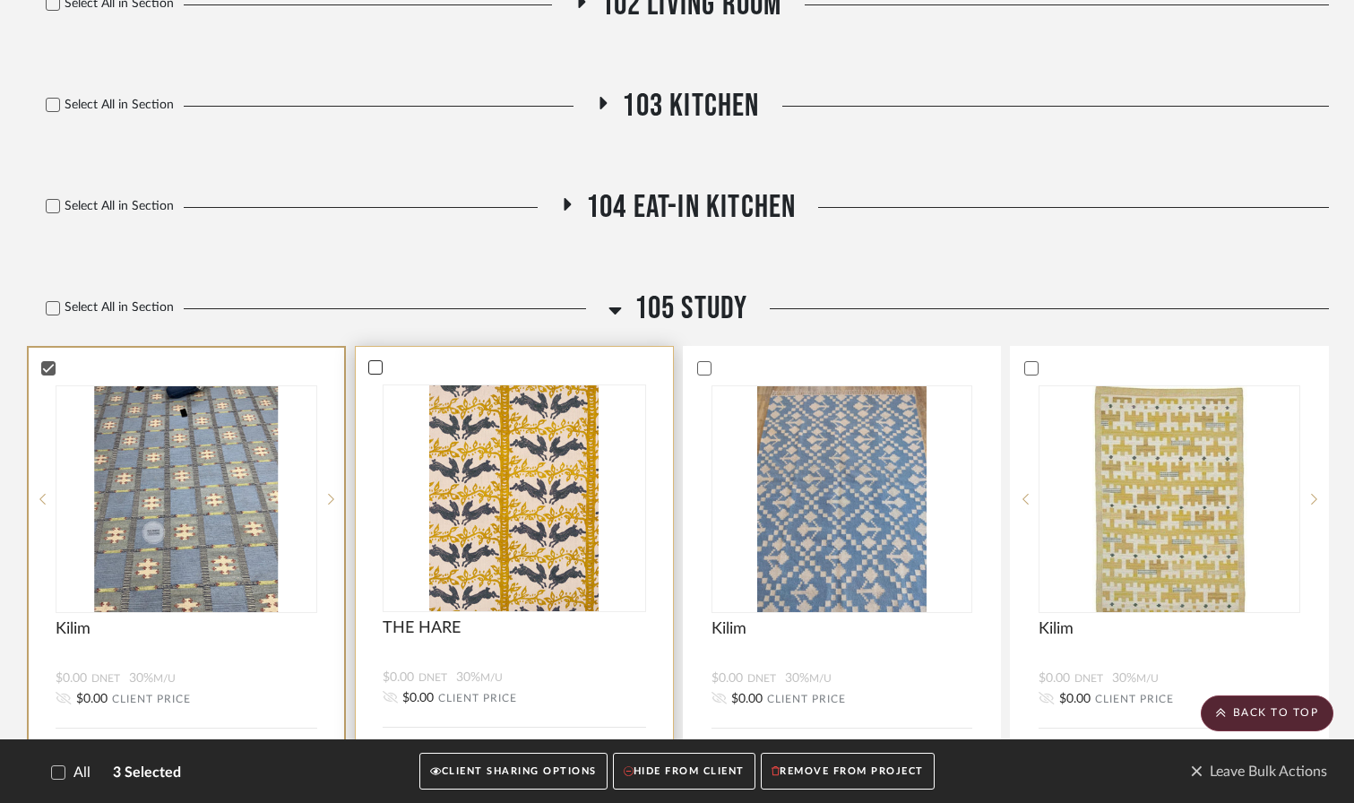
click at [378, 361] on icon at bounding box center [375, 367] width 13 height 13
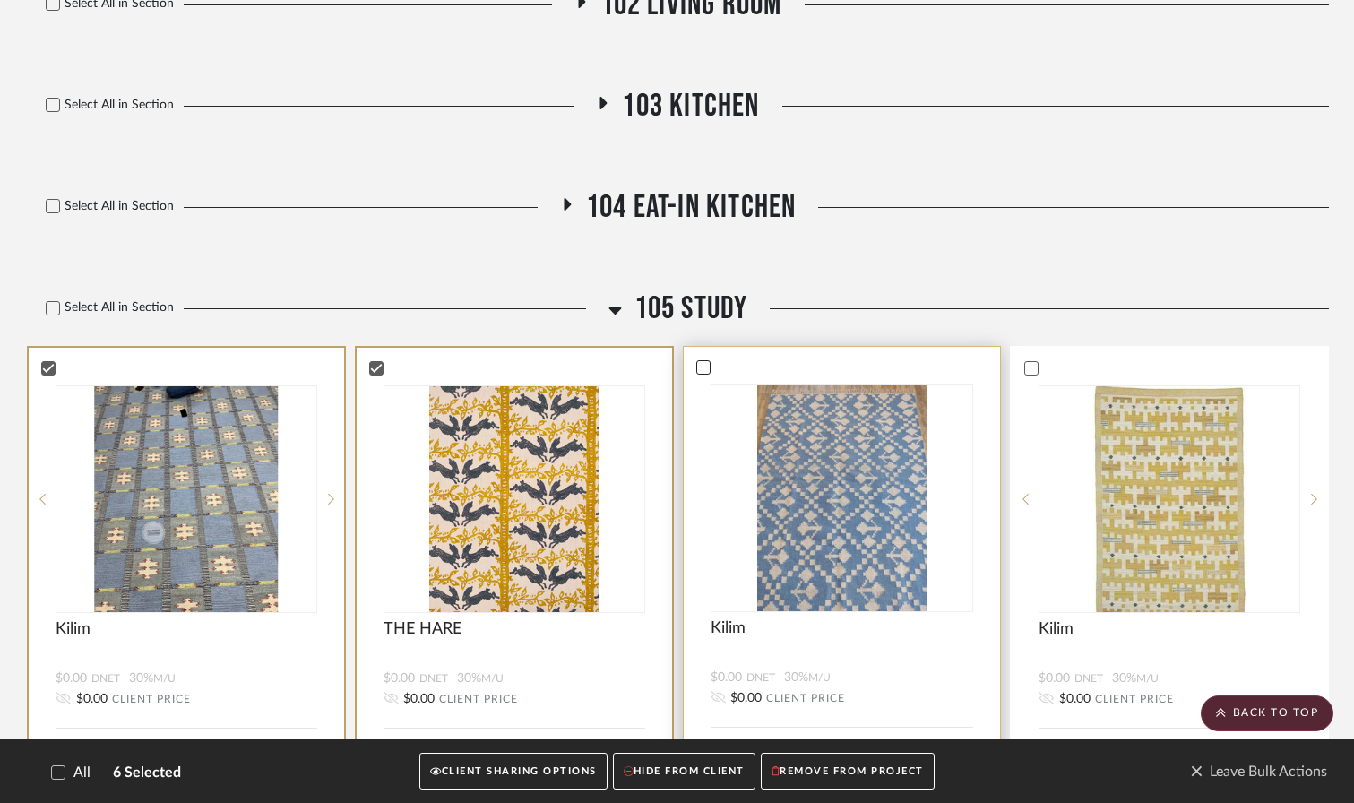
click at [704, 361] on icon at bounding box center [703, 367] width 13 height 13
click at [1026, 361] on icon at bounding box center [1030, 367] width 13 height 13
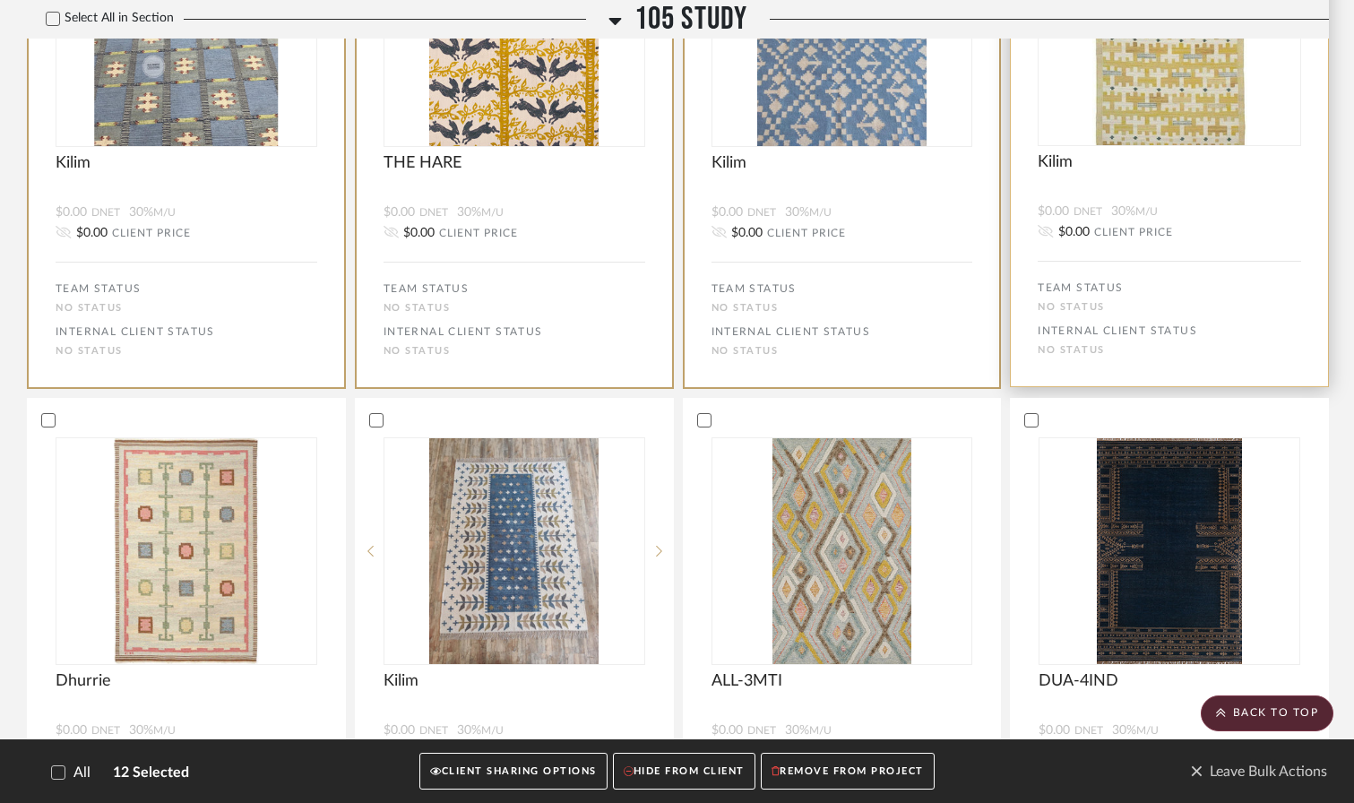
scroll to position [1278, 0]
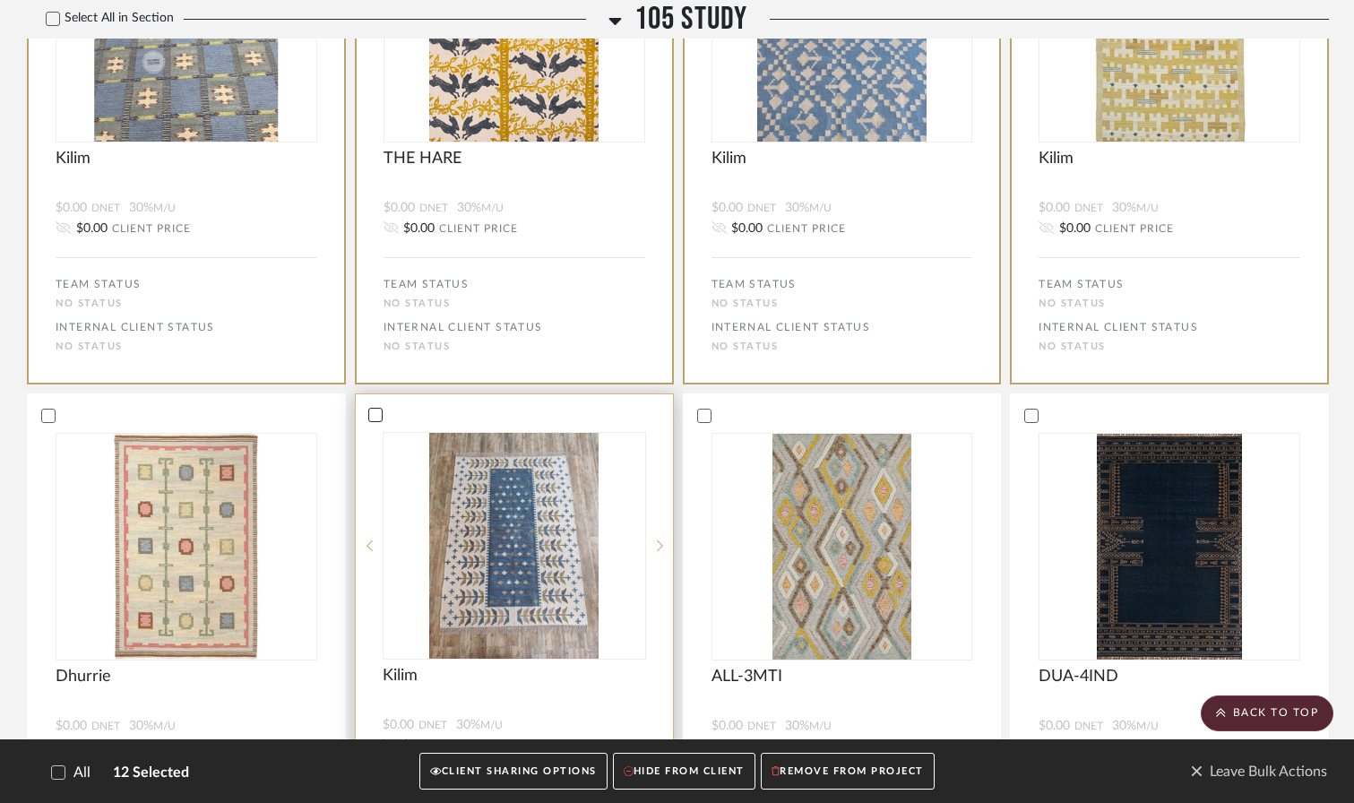
click at [381, 409] on icon at bounding box center [375, 415] width 13 height 13
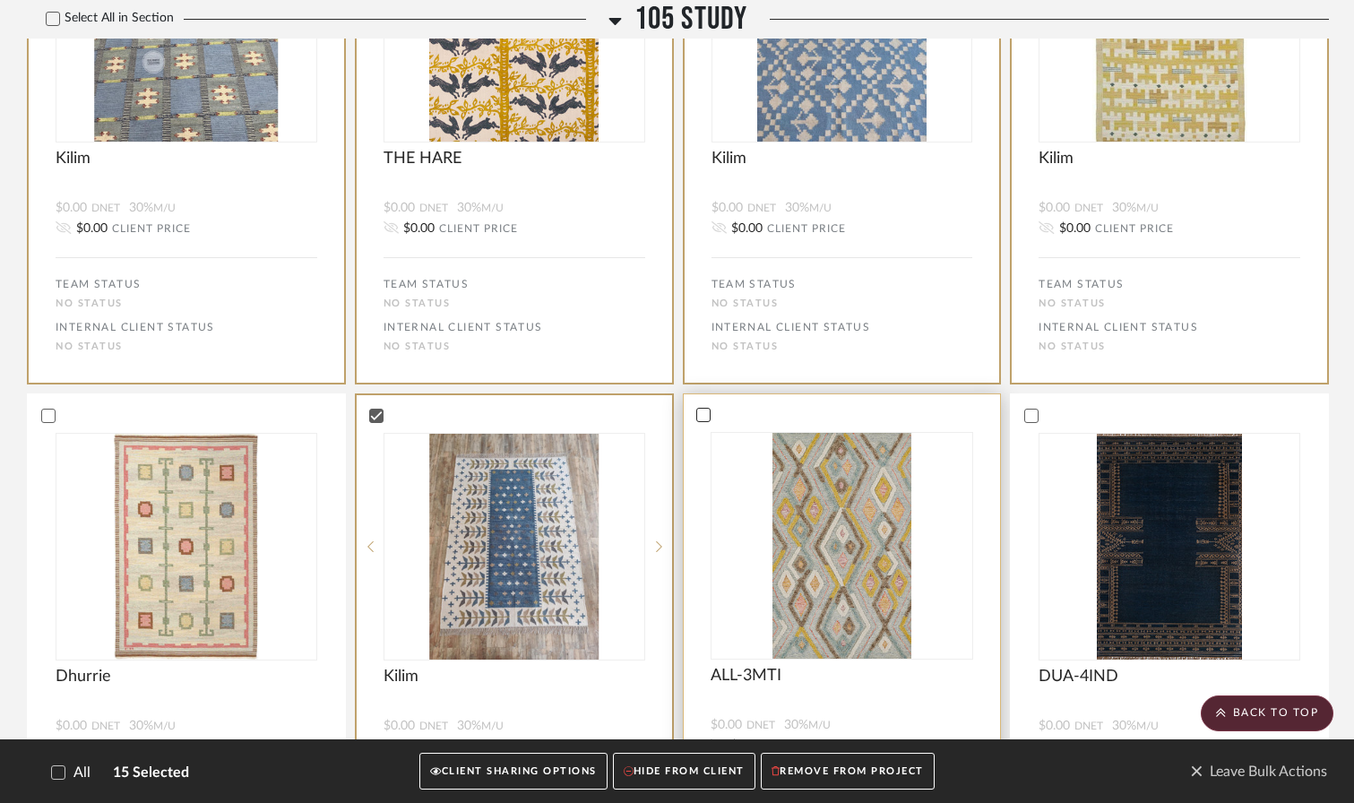
click at [705, 409] on icon at bounding box center [703, 415] width 13 height 13
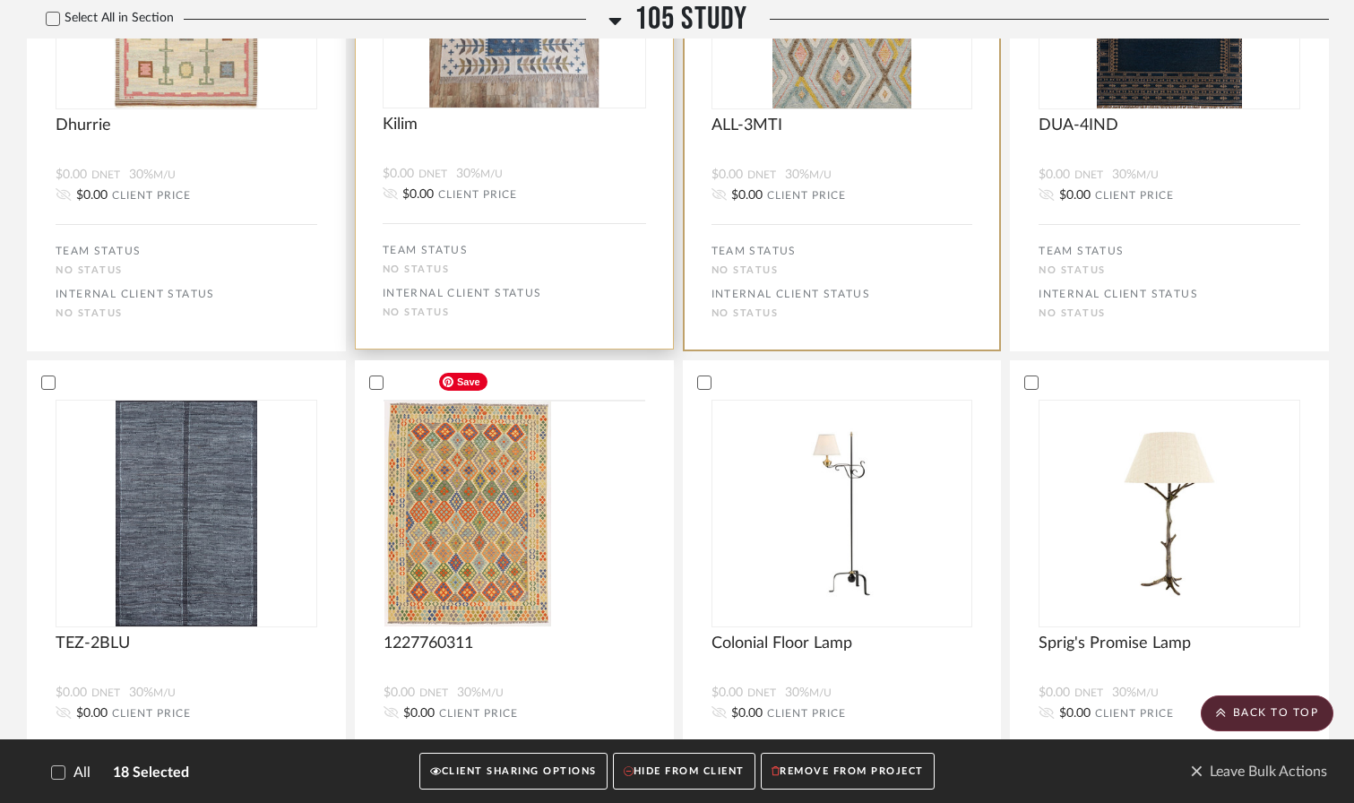
scroll to position [1864, 0]
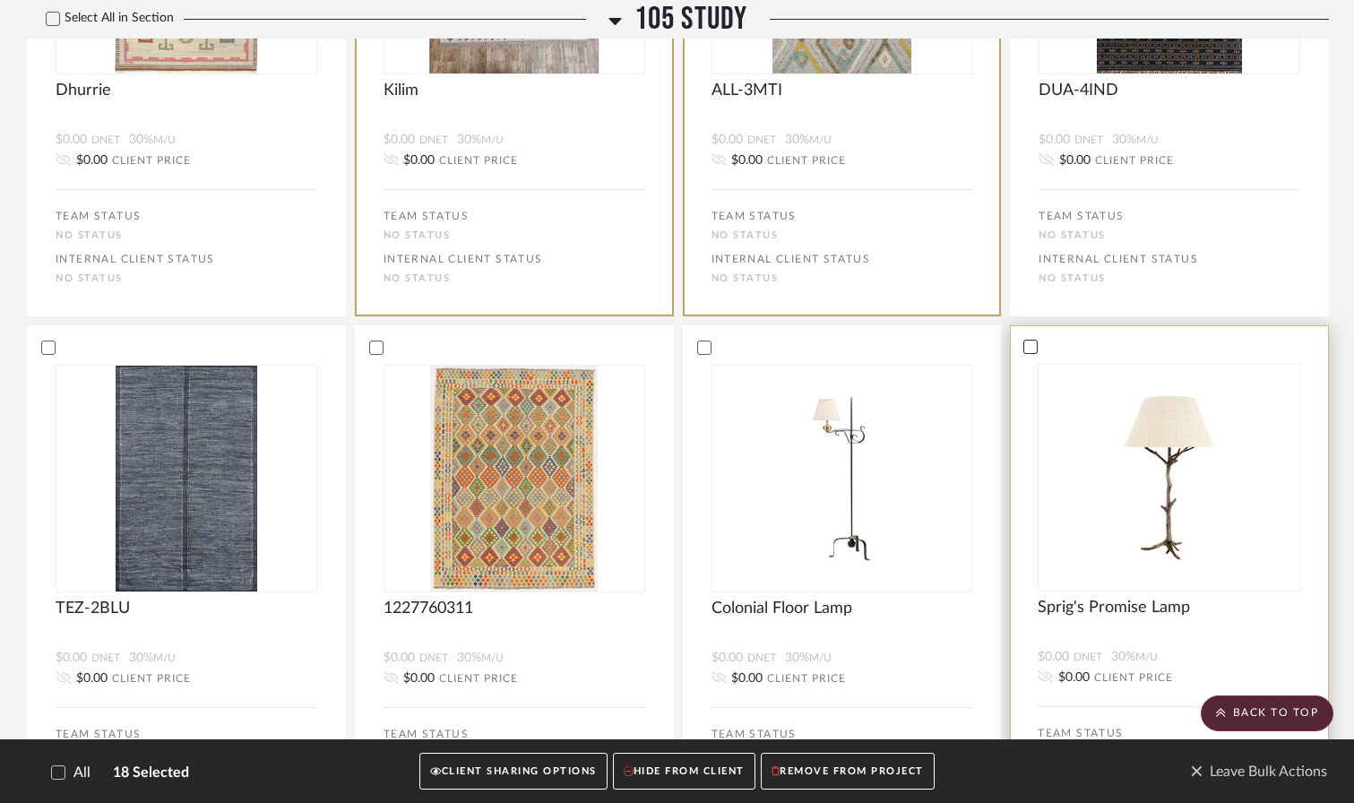
click at [1026, 341] on icon at bounding box center [1030, 347] width 13 height 13
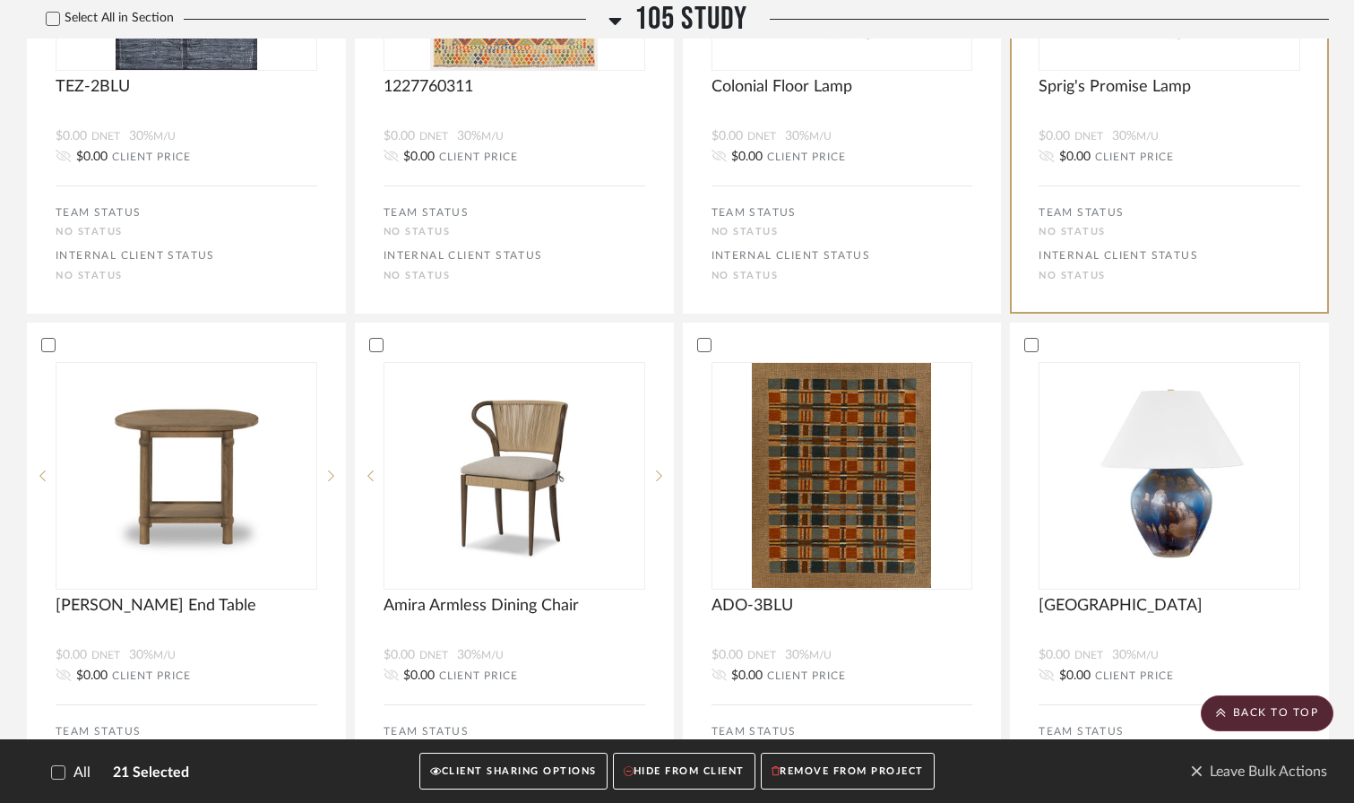
scroll to position [2389, 0]
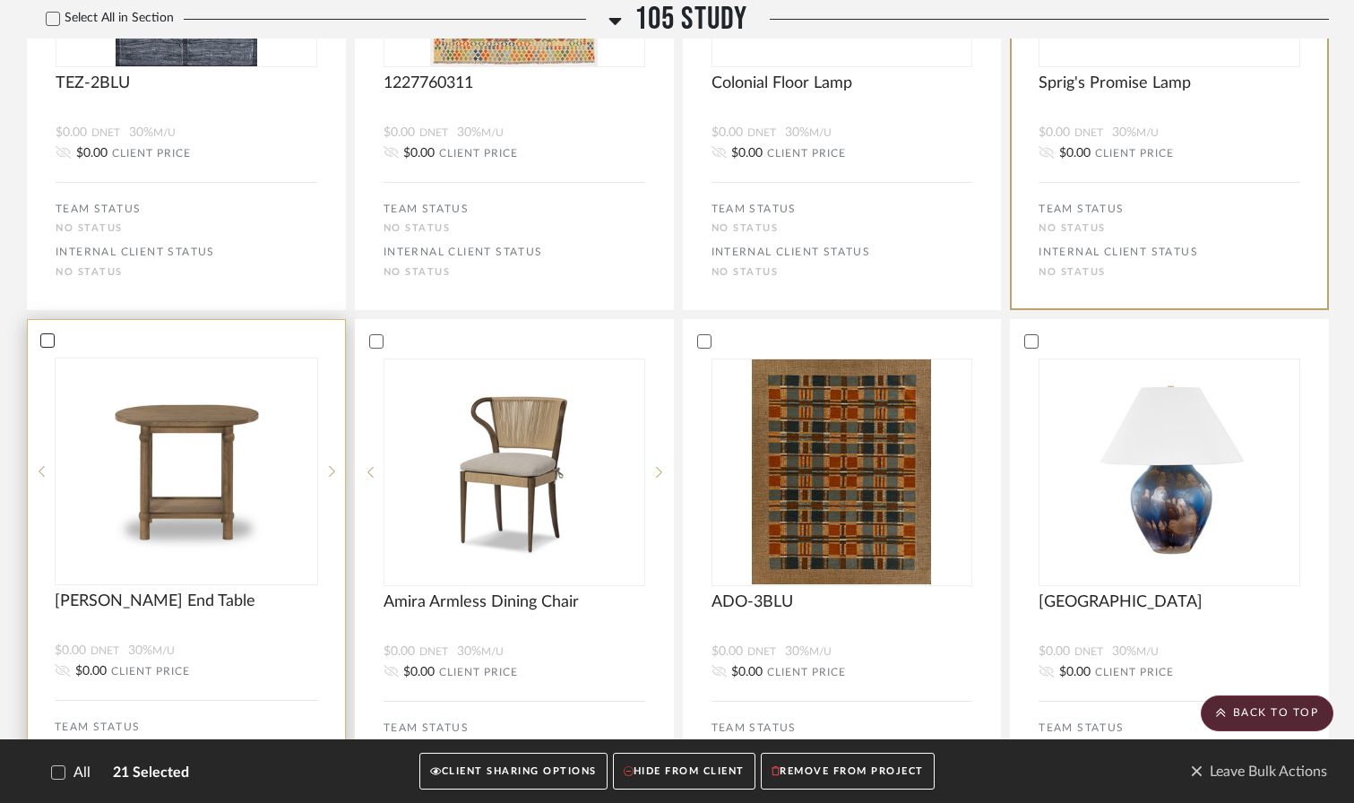
click at [44, 334] on icon at bounding box center [47, 340] width 13 height 13
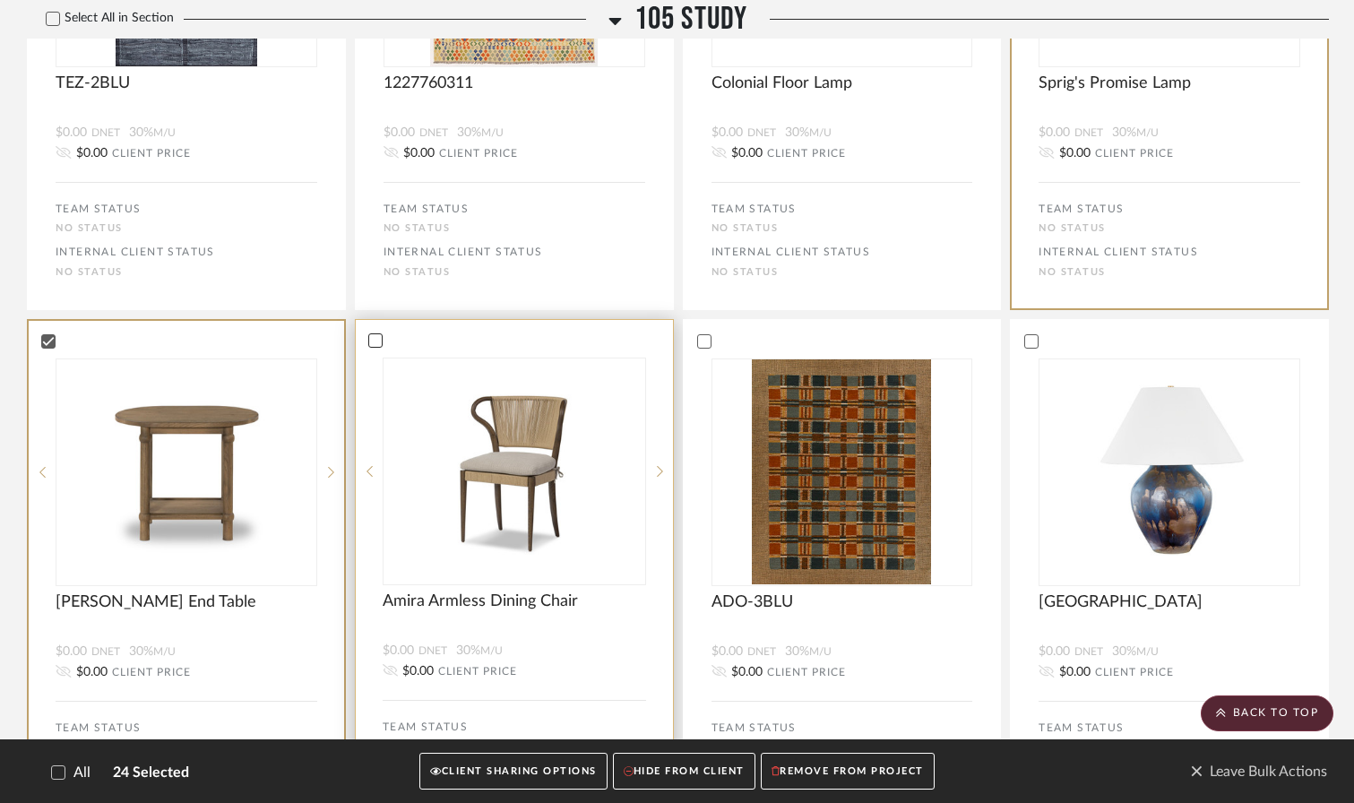
click at [375, 336] on icon at bounding box center [375, 340] width 12 height 9
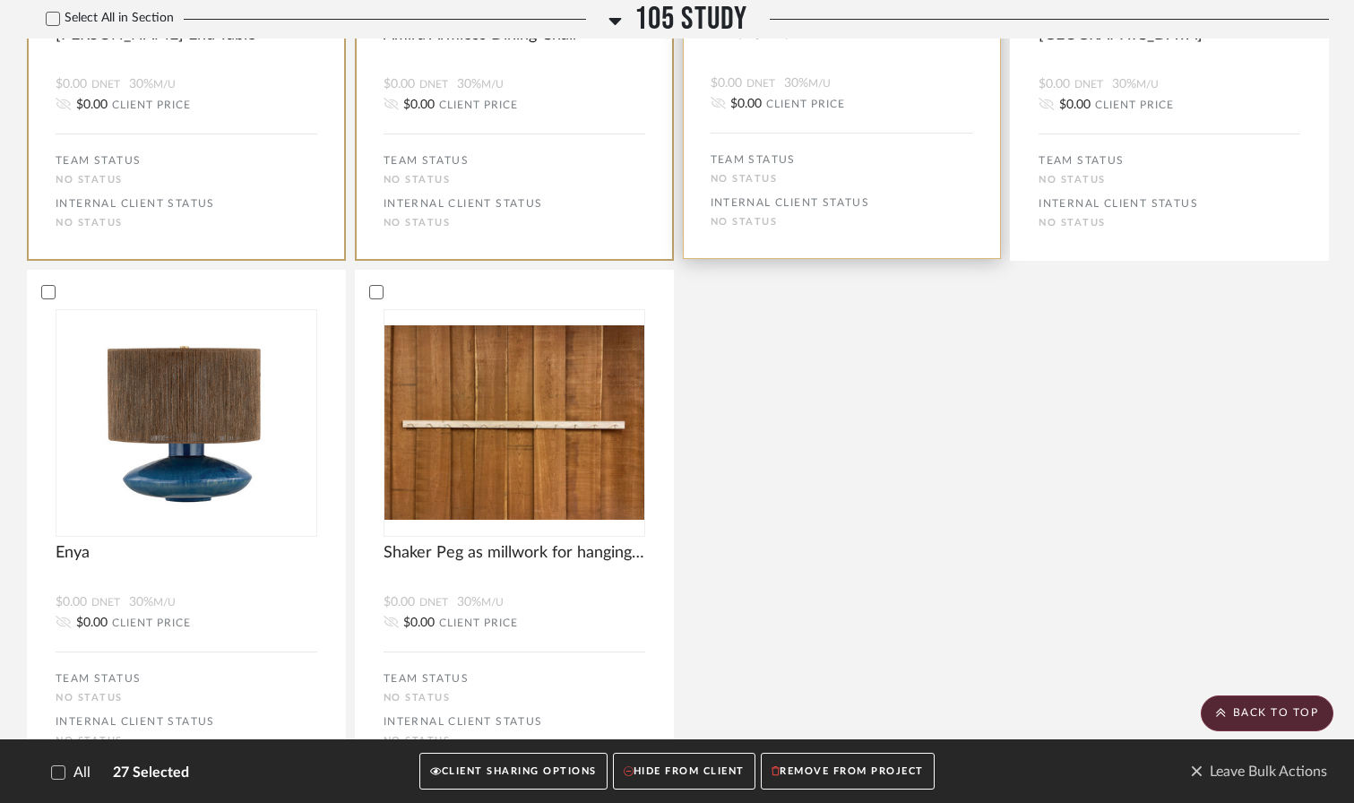
scroll to position [2963, 0]
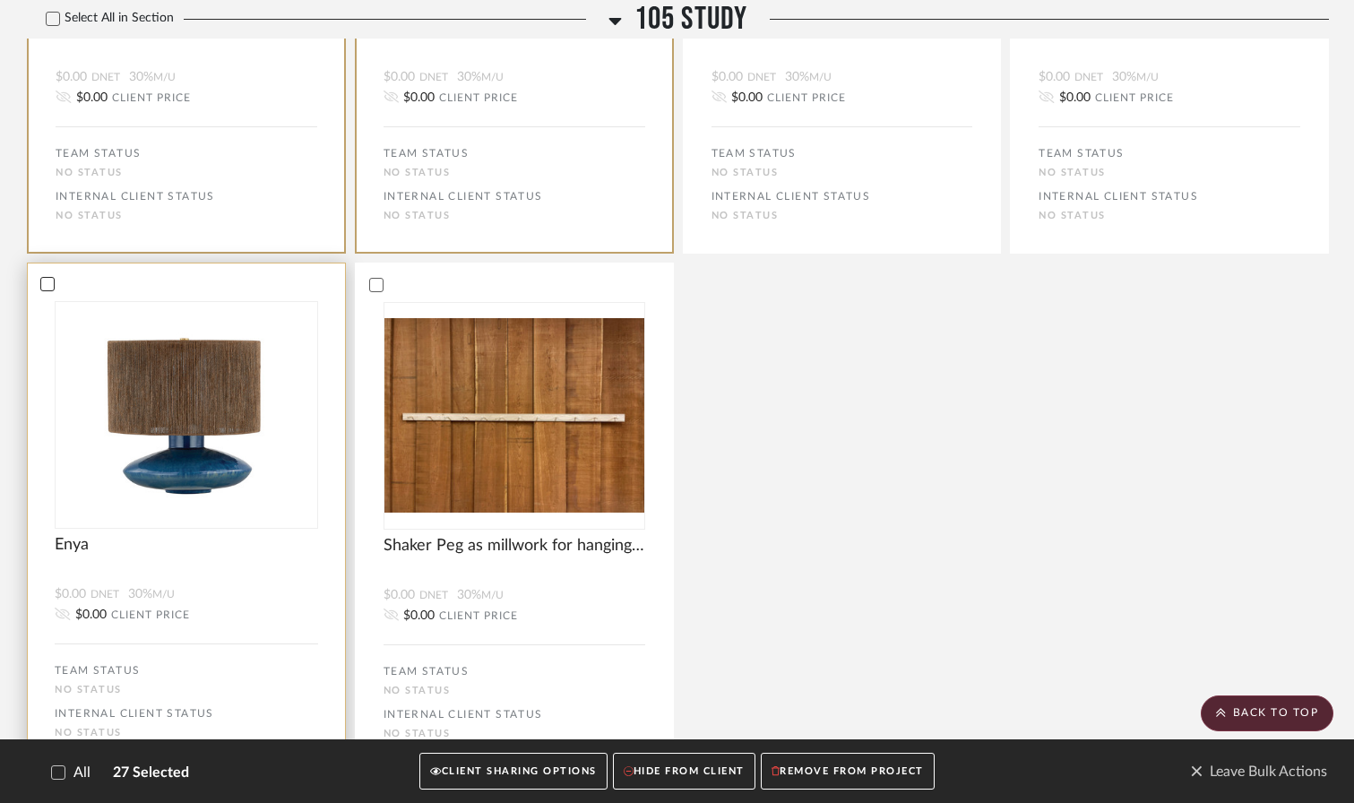
click at [48, 280] on icon at bounding box center [48, 284] width 12 height 9
click at [525, 760] on button "CLIENT SHARING OPTIONS" at bounding box center [512, 772] width 187 height 37
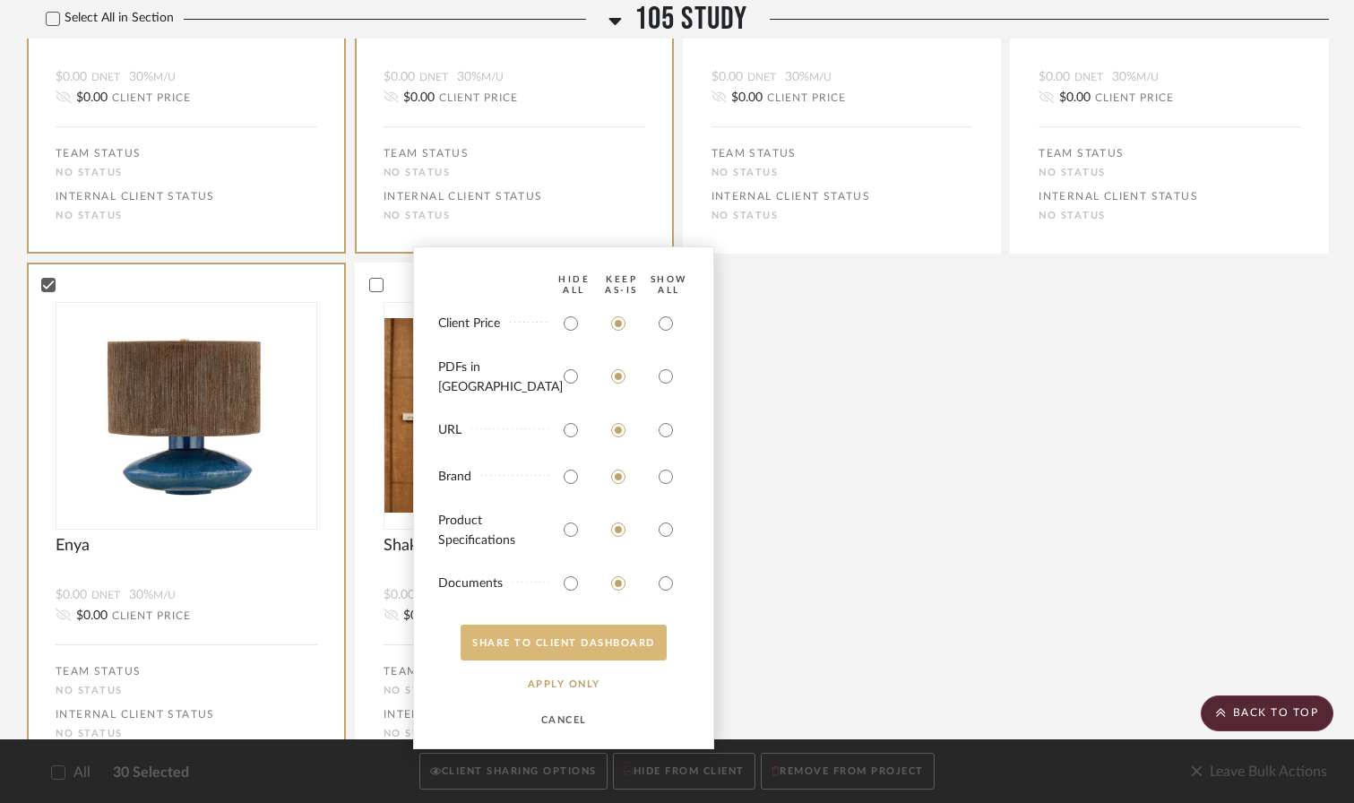
click at [610, 644] on button "SHARE TO CLIENT Dashboard" at bounding box center [564, 643] width 206 height 36
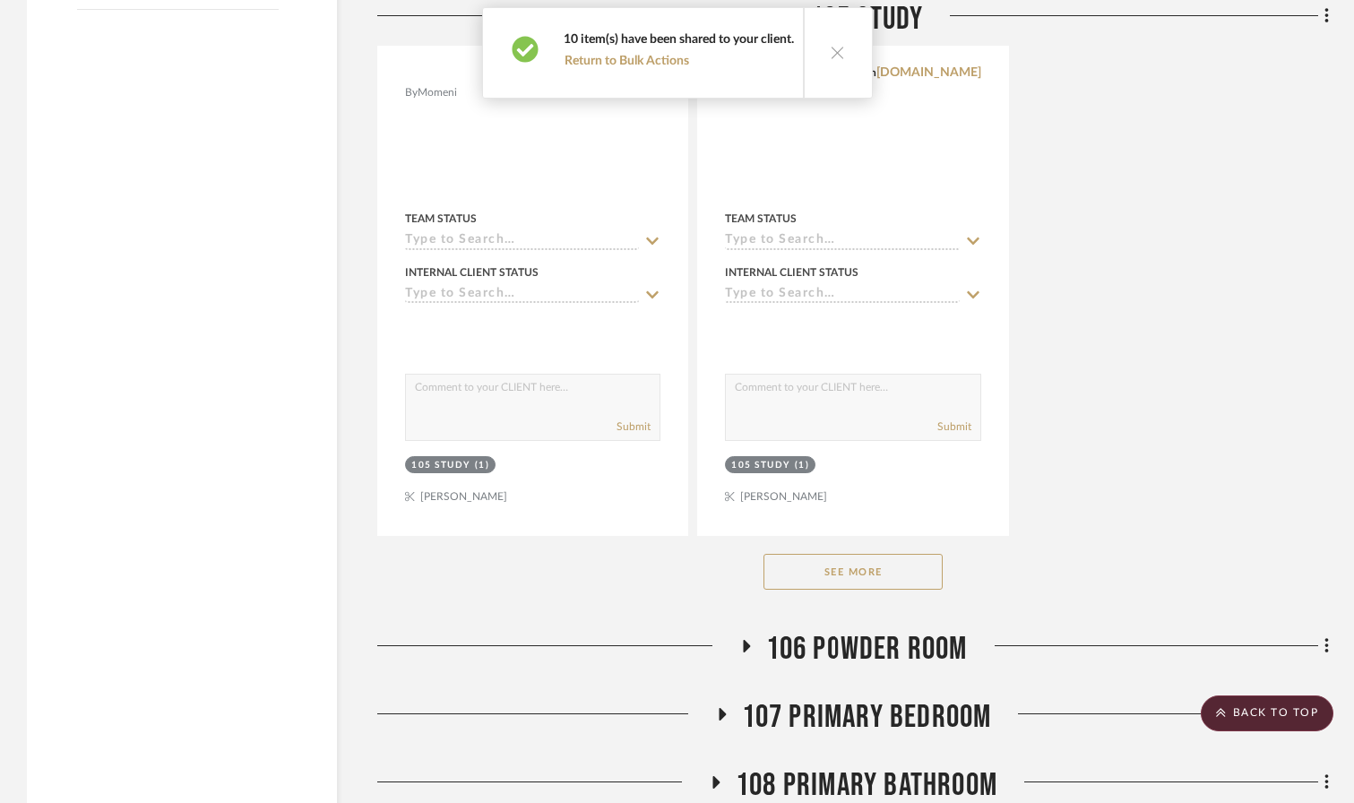
click at [837, 51] on icon at bounding box center [838, 52] width 15 height 15
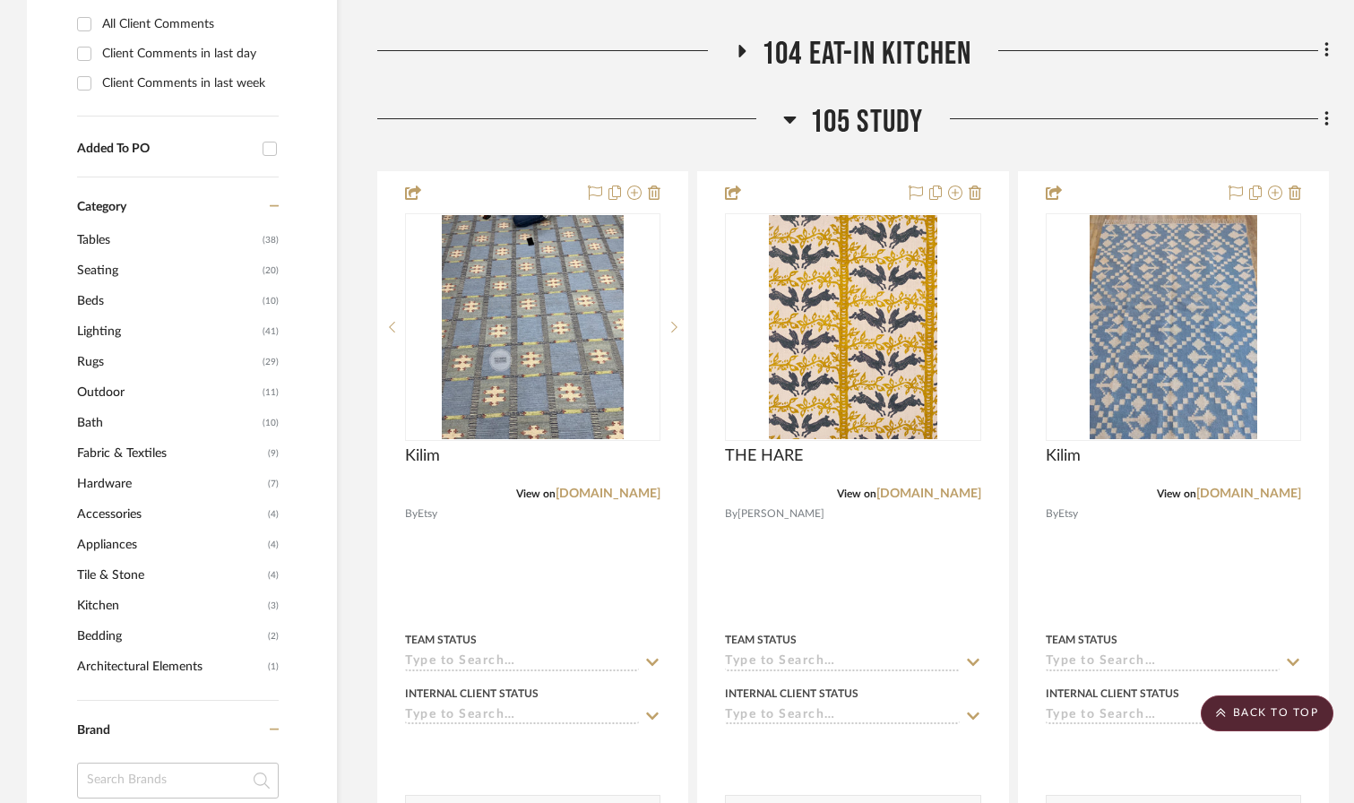
scroll to position [786, 0]
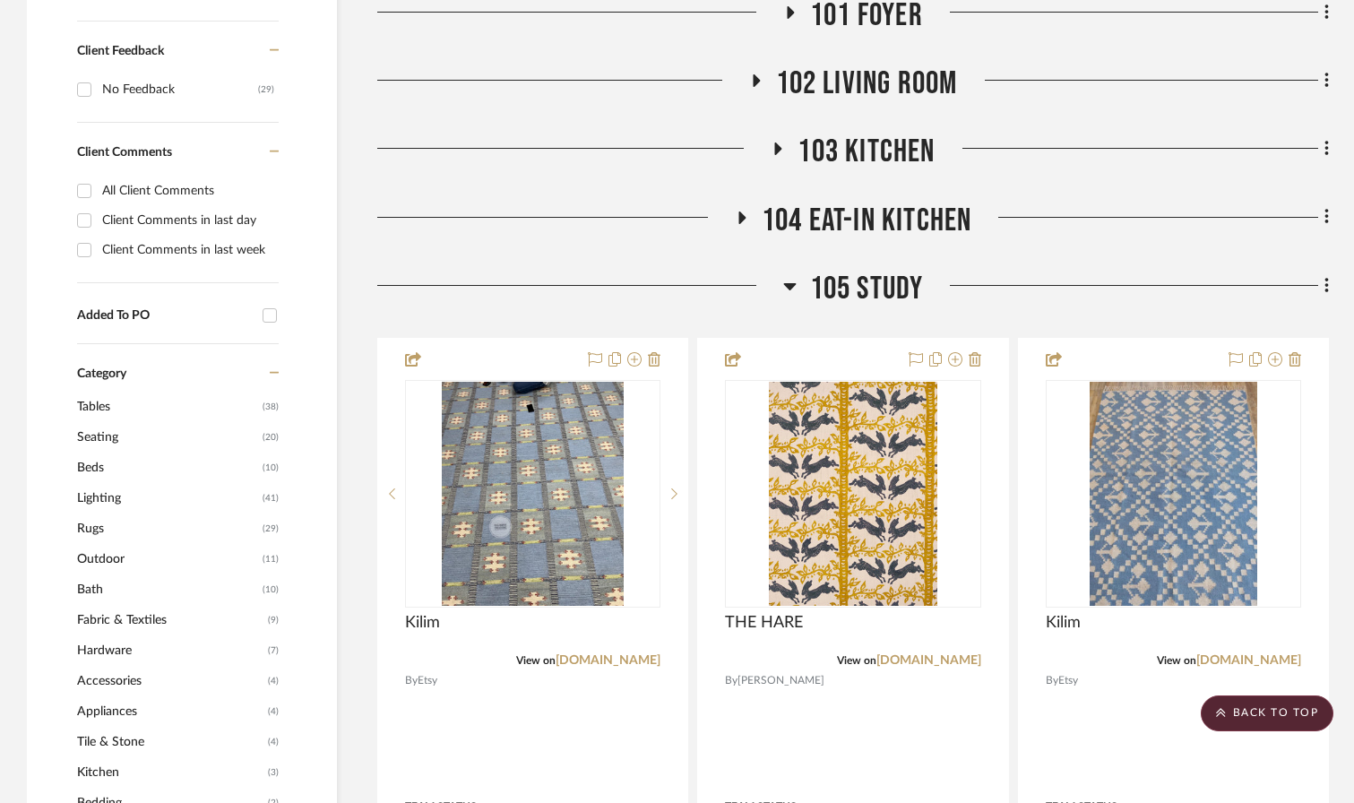
click at [791, 283] on icon at bounding box center [789, 286] width 13 height 7
